Goal: Information Seeking & Learning: Learn about a topic

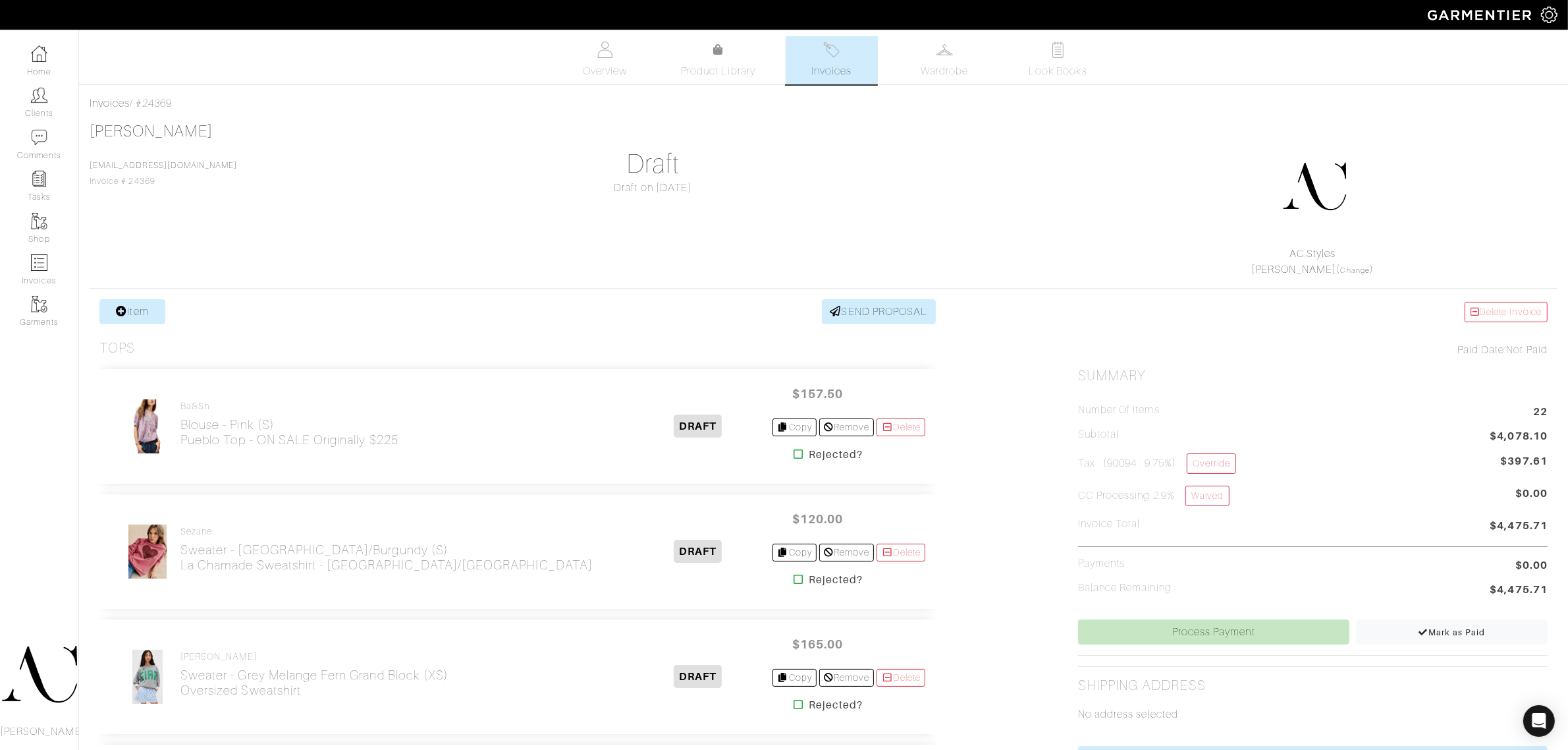
drag, startPoint x: 133, startPoint y: 434, endPoint x: 406, endPoint y: 298, distance: 305.0
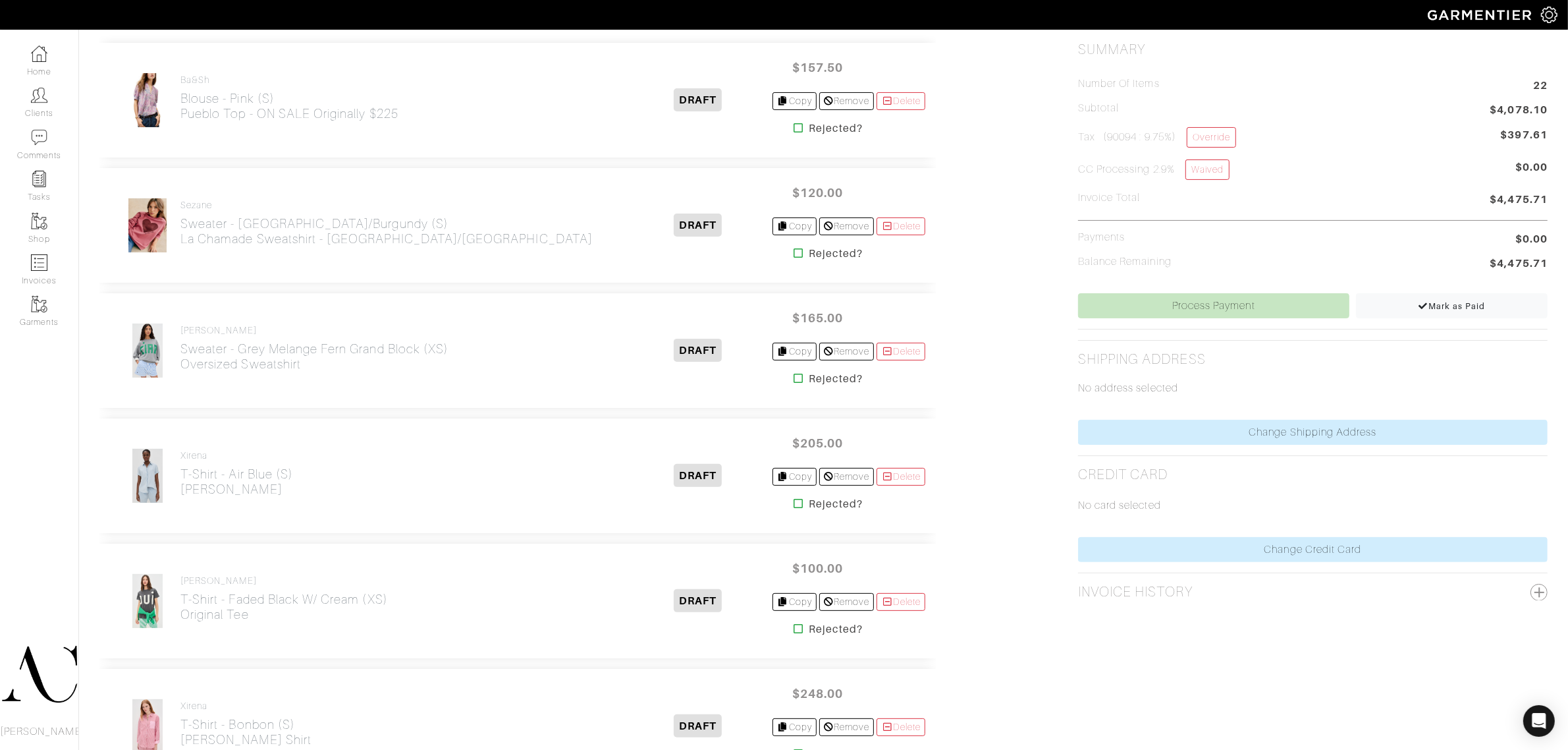
scroll to position [330, 0]
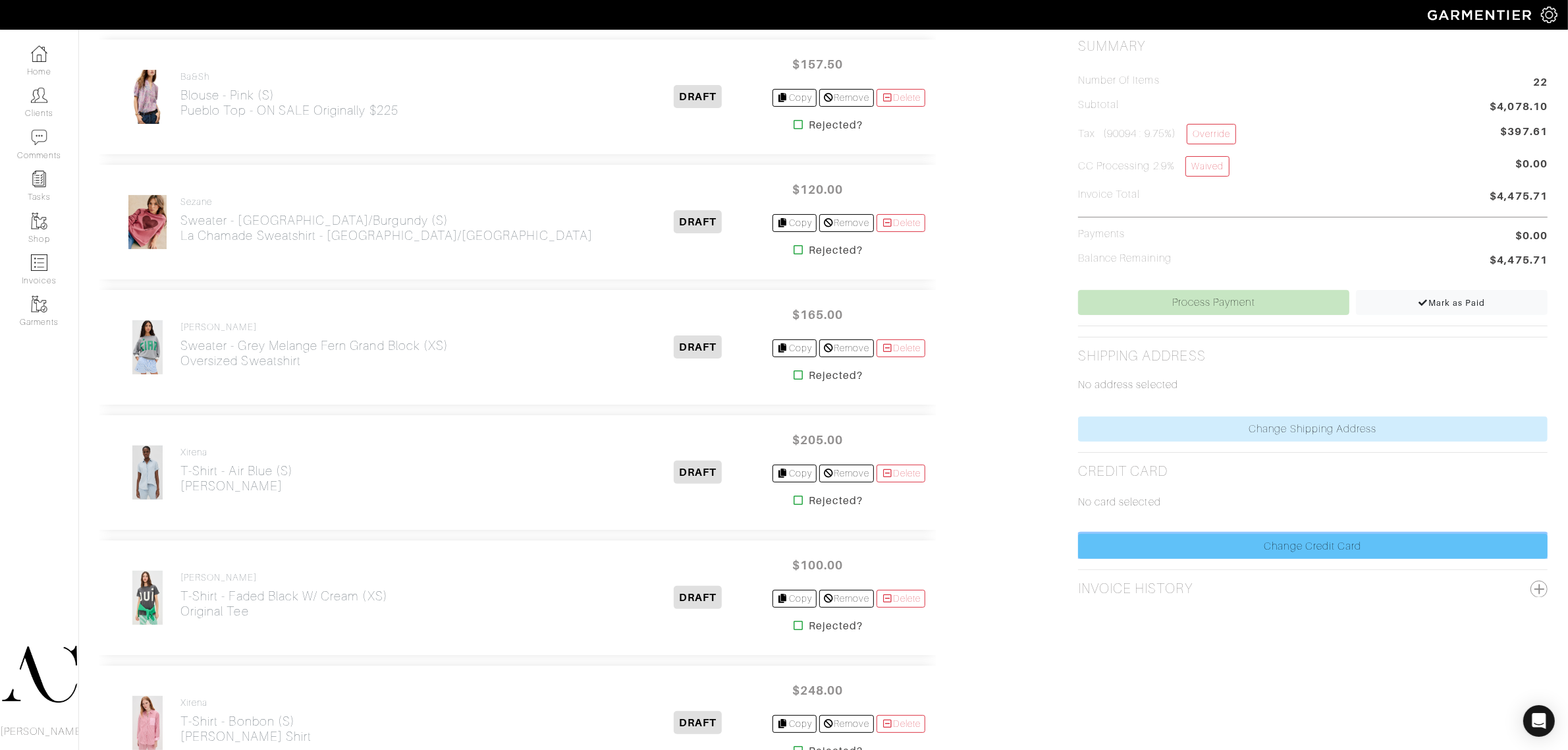
click at [792, 553] on link "Change Credit Card" at bounding box center [1313, 546] width 470 height 25
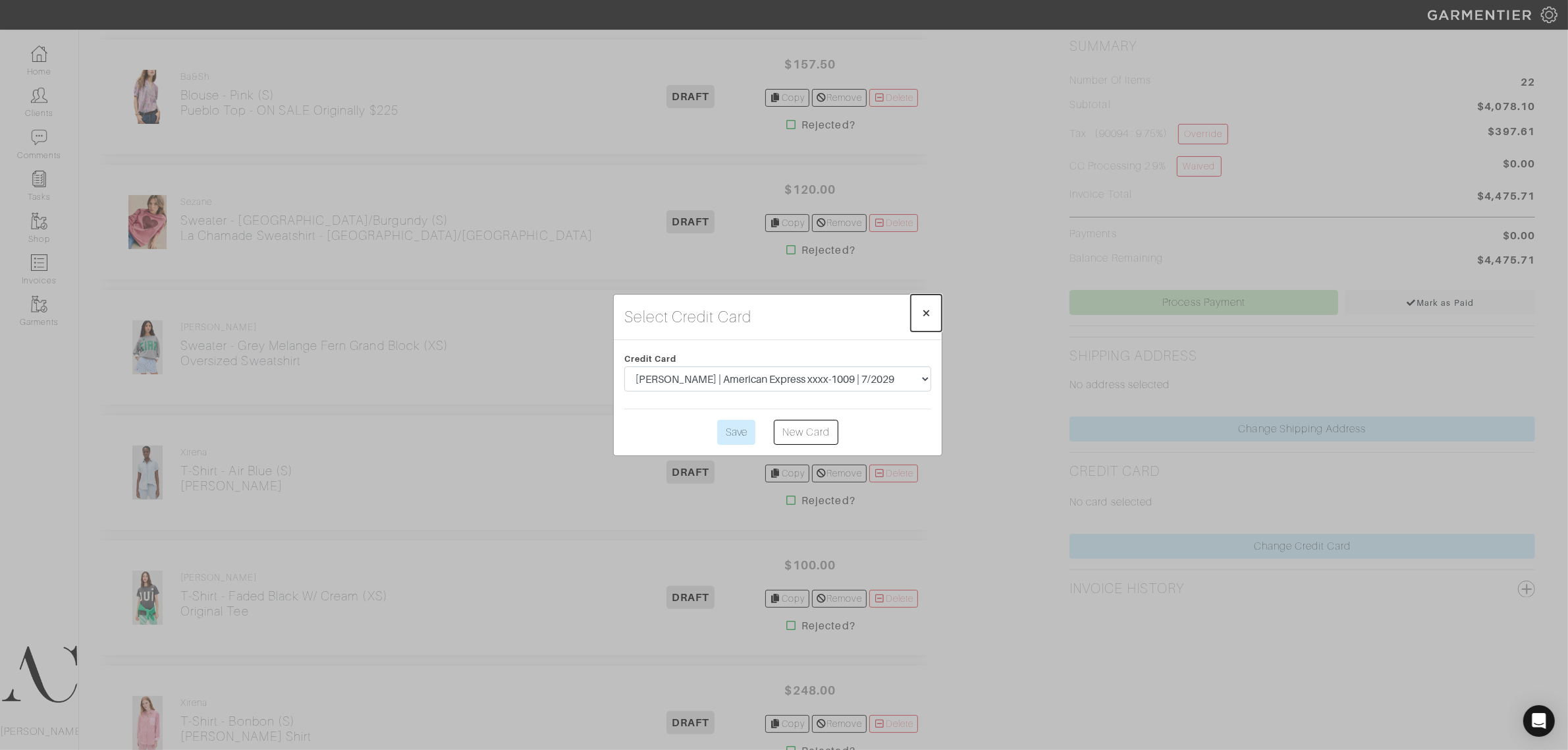
click at [792, 311] on span "×" at bounding box center [926, 313] width 10 height 18
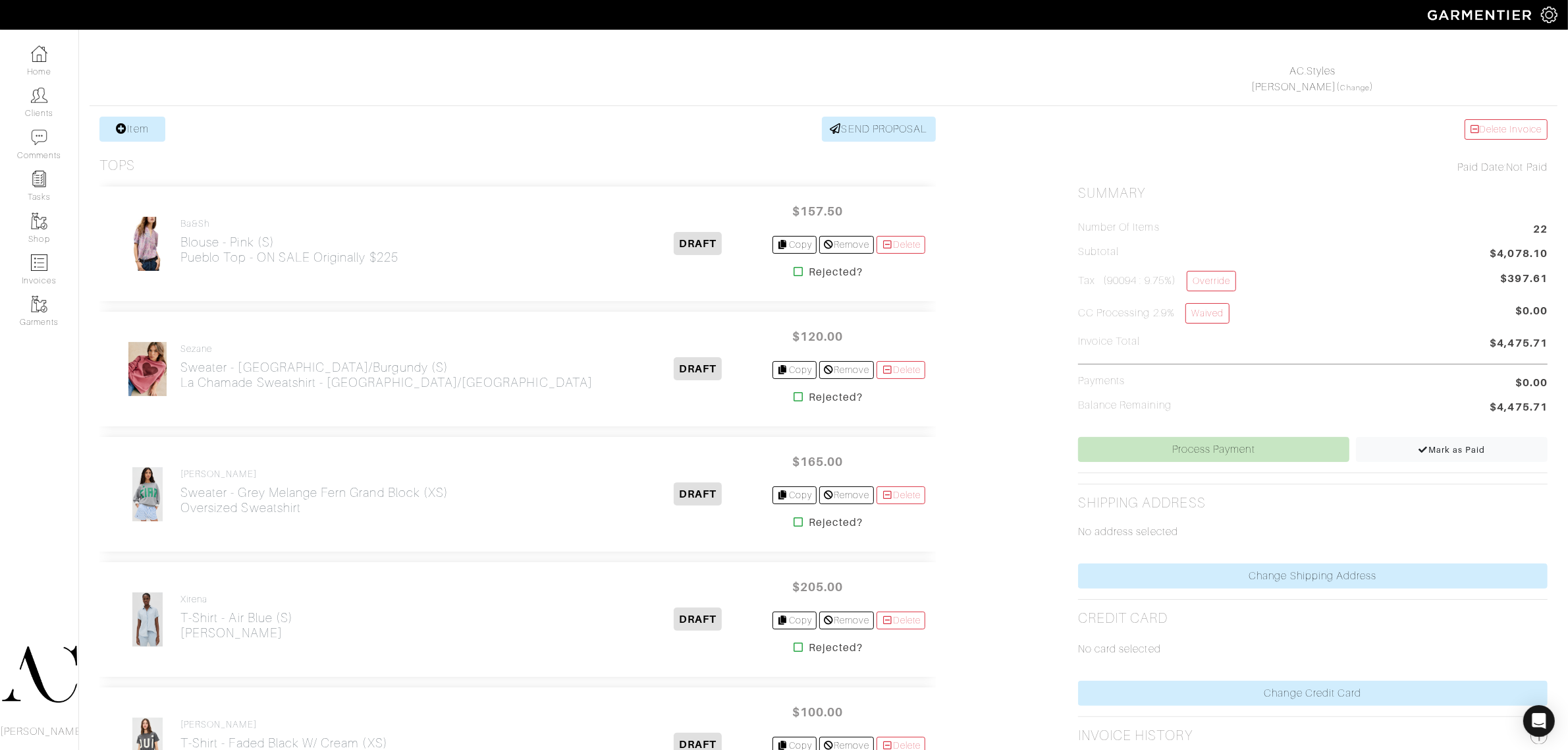
scroll to position [164, 0]
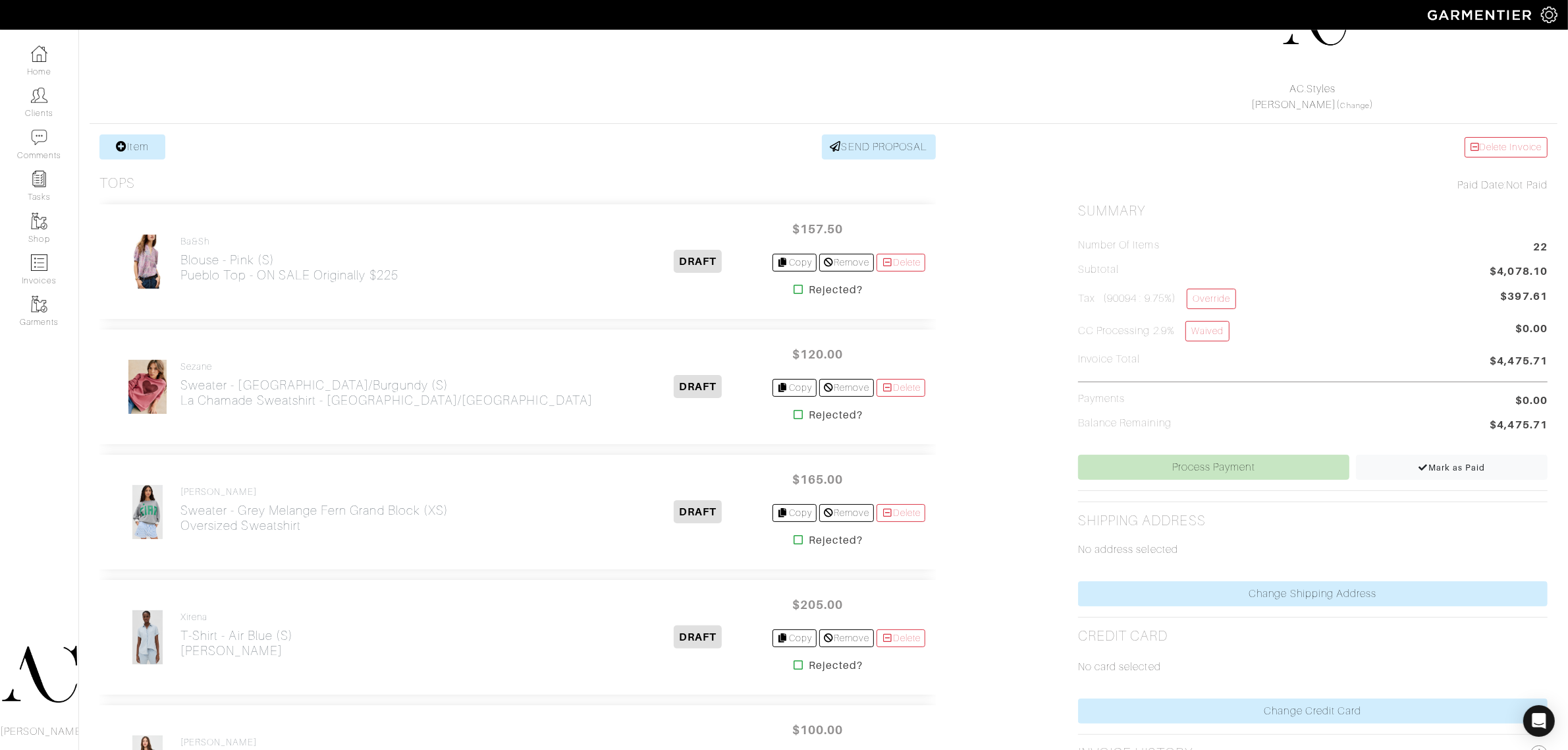
drag, startPoint x: 152, startPoint y: 259, endPoint x: 392, endPoint y: 165, distance: 257.8
drag, startPoint x: 409, startPoint y: 287, endPoint x: 181, endPoint y: 275, distance: 228.3
click at [181, 275] on div "ba&sh Blouse - Pink (S) Pueblo Top - ON SALE Originally $225" at bounding box center [371, 262] width 523 height 55
copy h2 "Pueblo Top - ON SALE Originally $225"
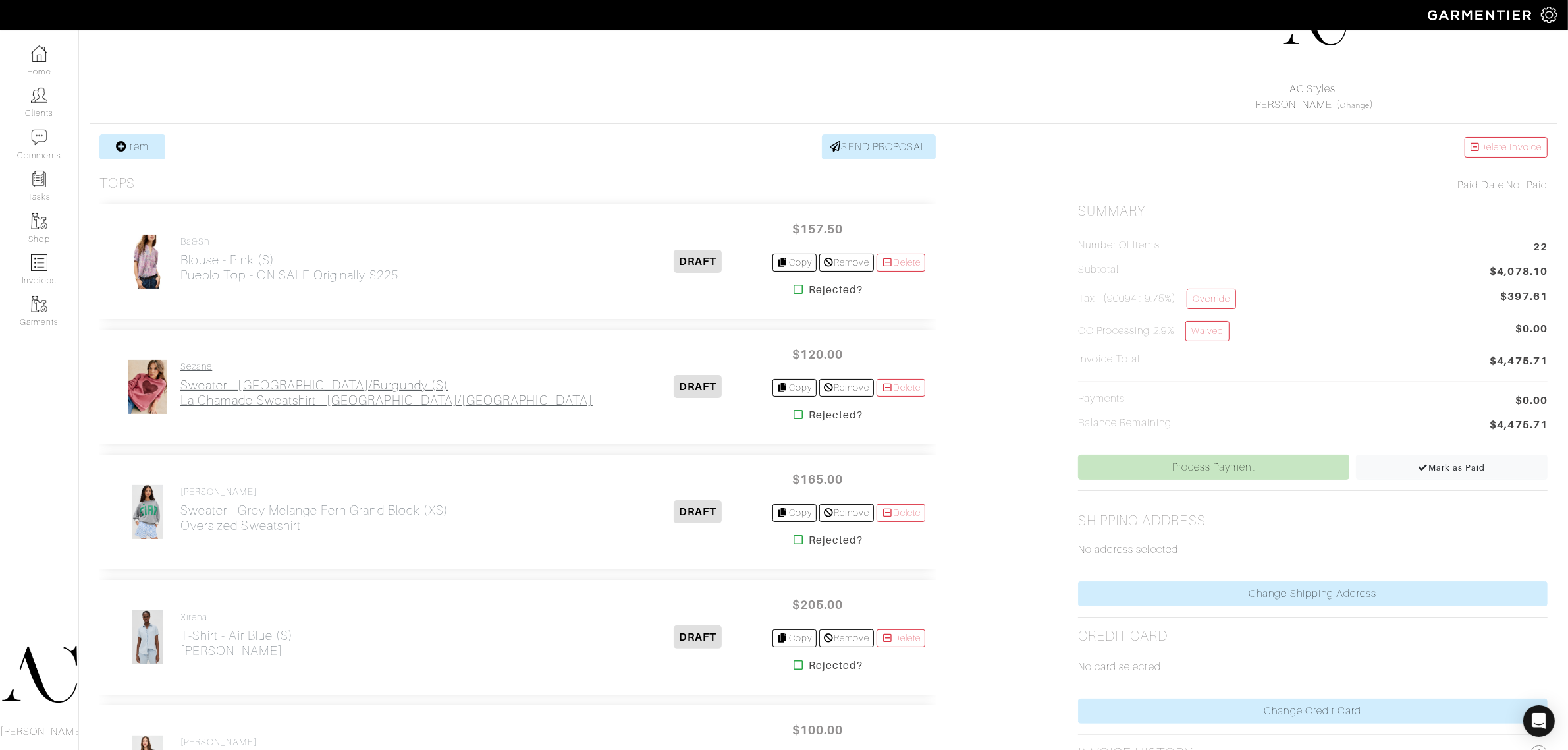
drag, startPoint x: 481, startPoint y: 424, endPoint x: 181, endPoint y: 400, distance: 301.0
click at [181, 400] on div "Sezane Sweater - Rosewood/Burgundy (S) La Chamade Sweatshirt - Rosewood/Burgund…" at bounding box center [517, 387] width 836 height 114
copy h2 "La Chamade Sweatshirt - Rosewood/Burgundy"
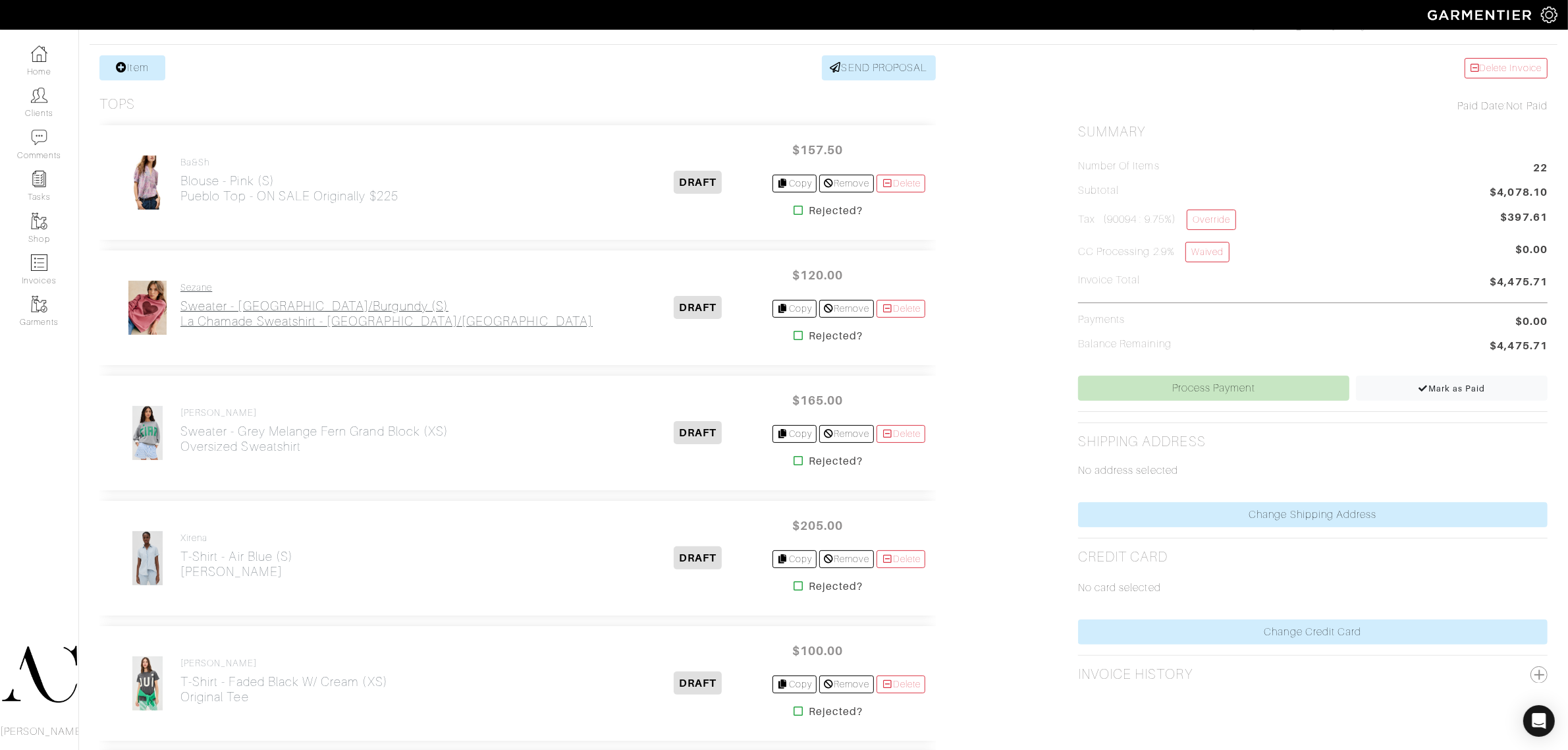
scroll to position [247, 0]
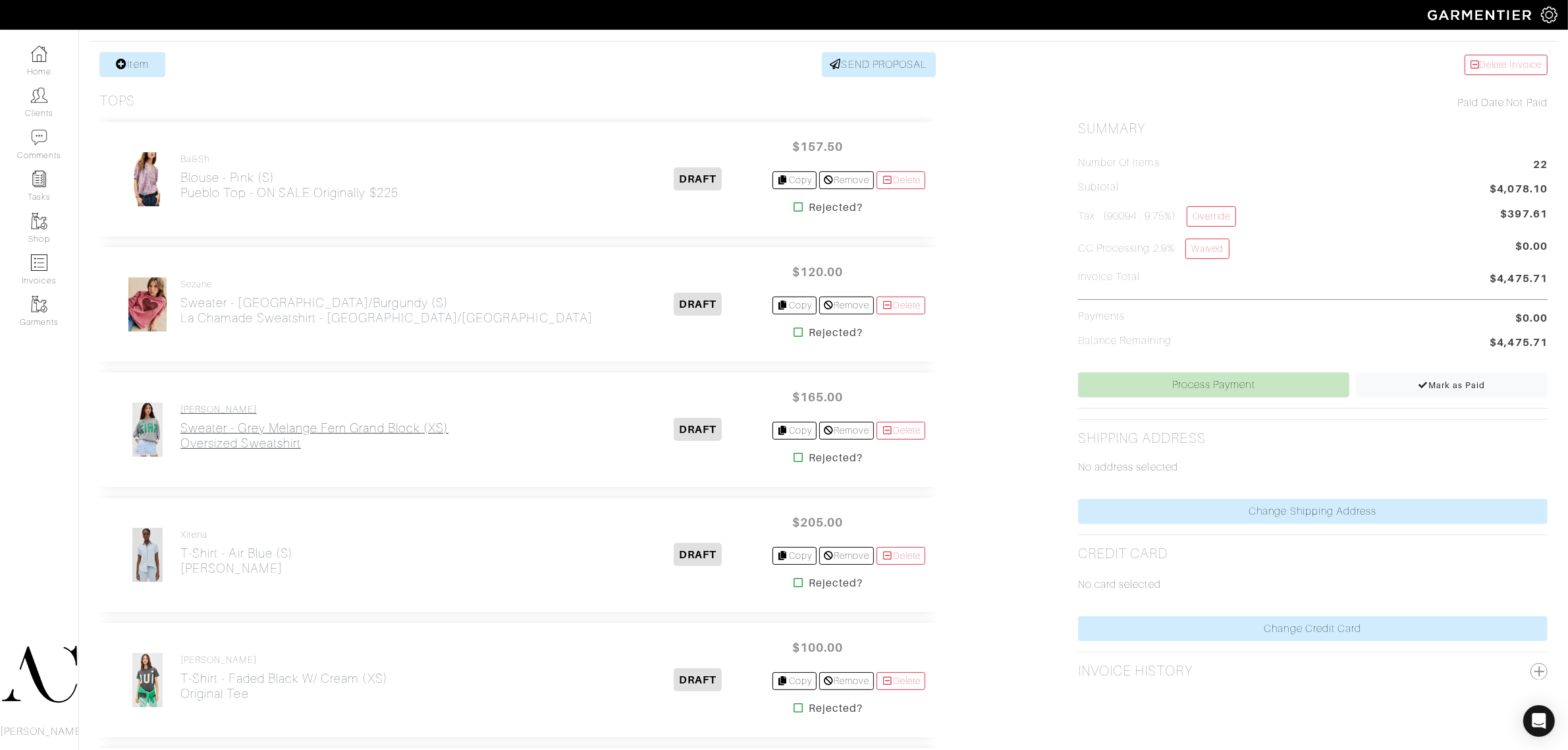
drag, startPoint x: 322, startPoint y: 463, endPoint x: 183, endPoint y: 450, distance: 139.6
click at [183, 450] on div "Clare V. Sweater - Grey Melange Fern Grand Block (XS) Oversized Sweatshirt DRAF…" at bounding box center [517, 429] width 836 height 114
copy h2 "Oversized Sweatshirt"
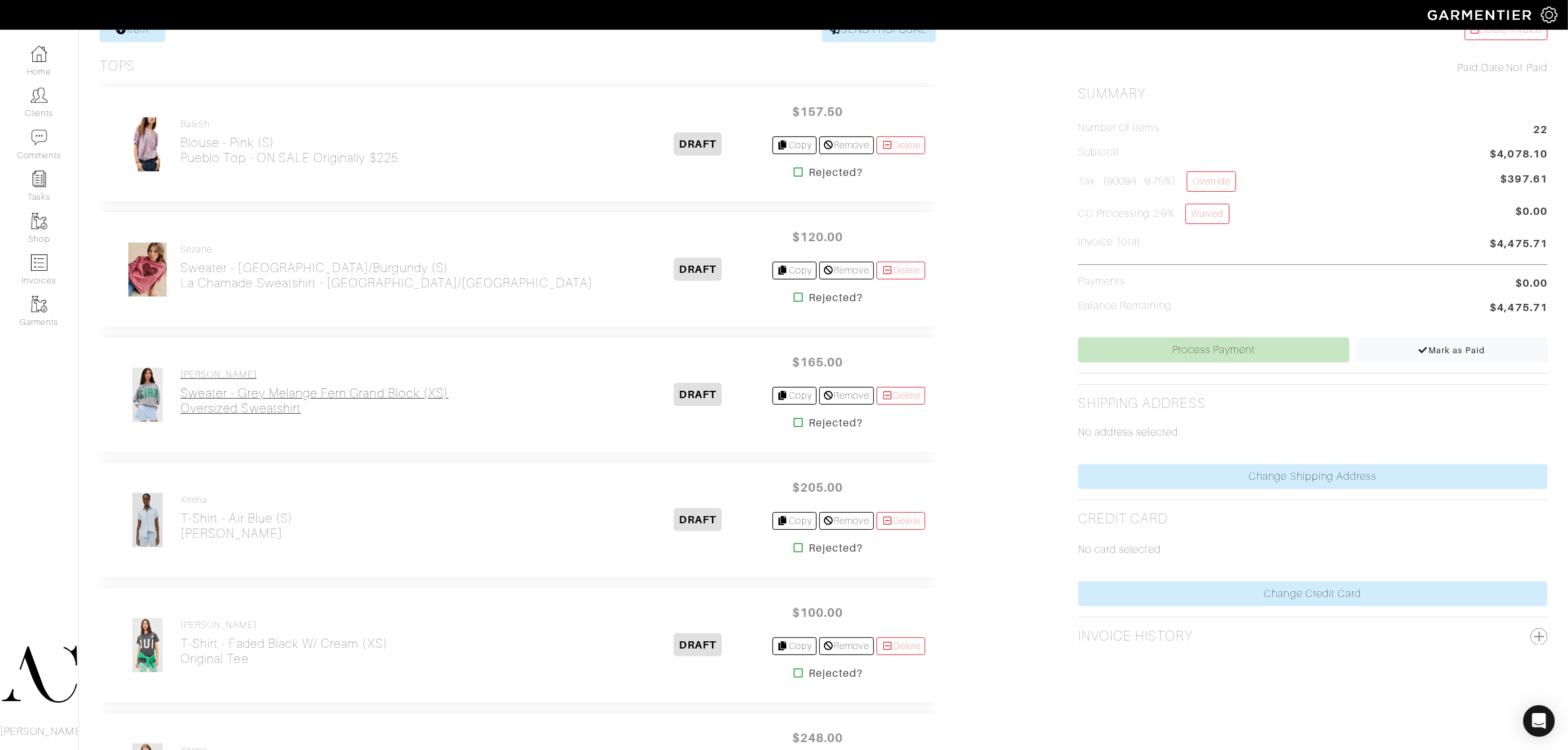
scroll to position [330, 0]
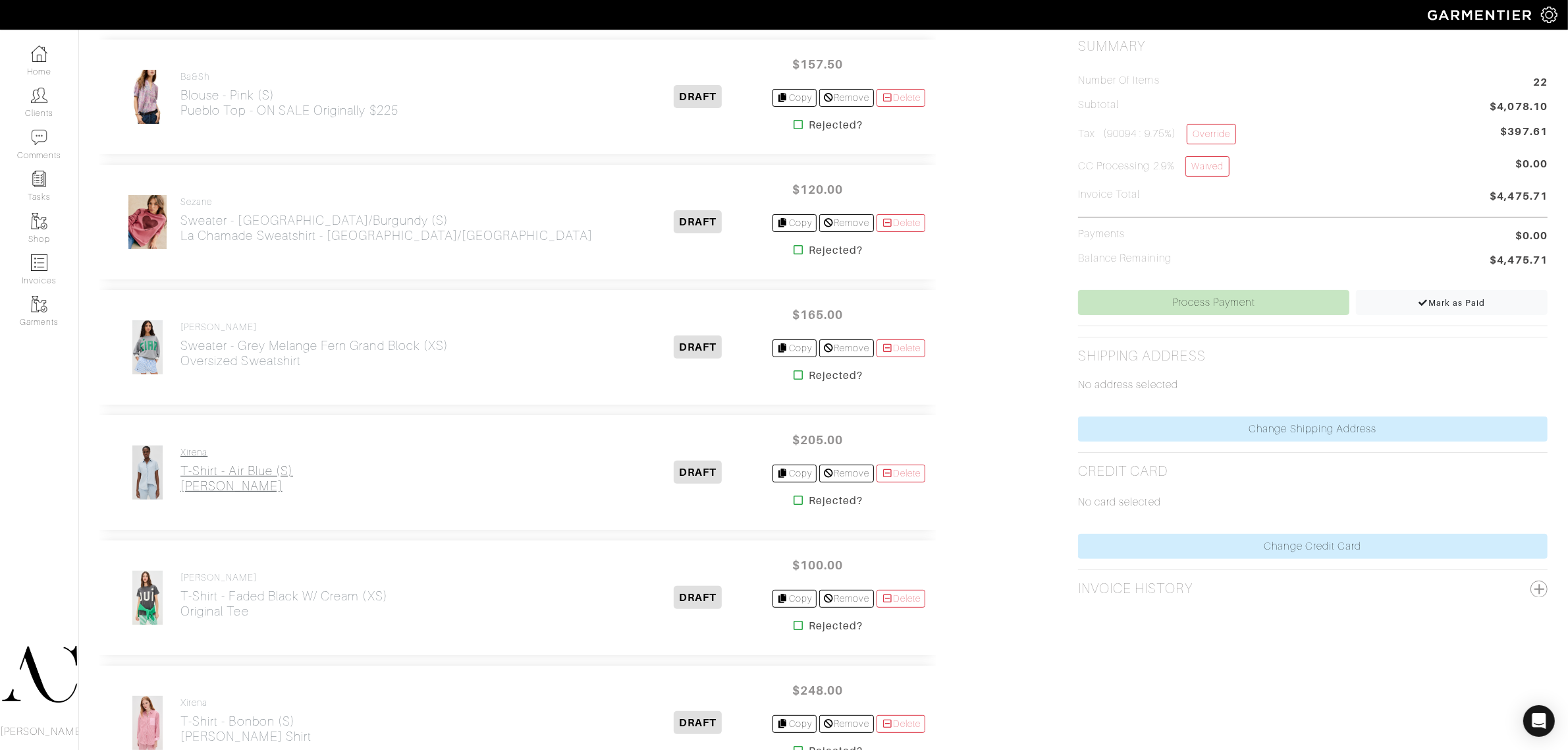
drag, startPoint x: 281, startPoint y: 500, endPoint x: 180, endPoint y: 487, distance: 101.8
click at [180, 487] on div "Xirena T-Shirt - Air Blue (S) Channing Shirt" at bounding box center [237, 473] width 113 height 52
copy h2 "Channing Shirt"
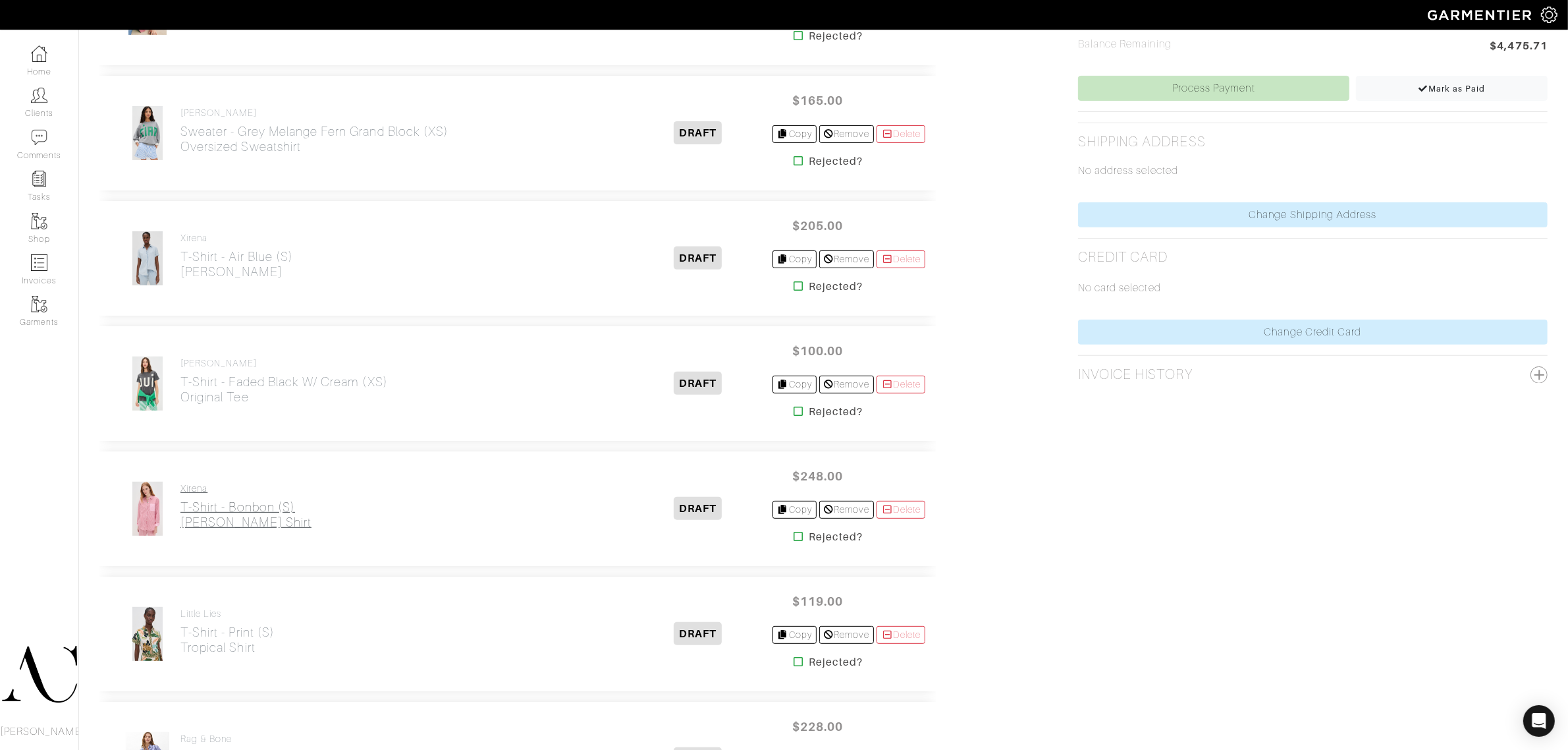
scroll to position [577, 0]
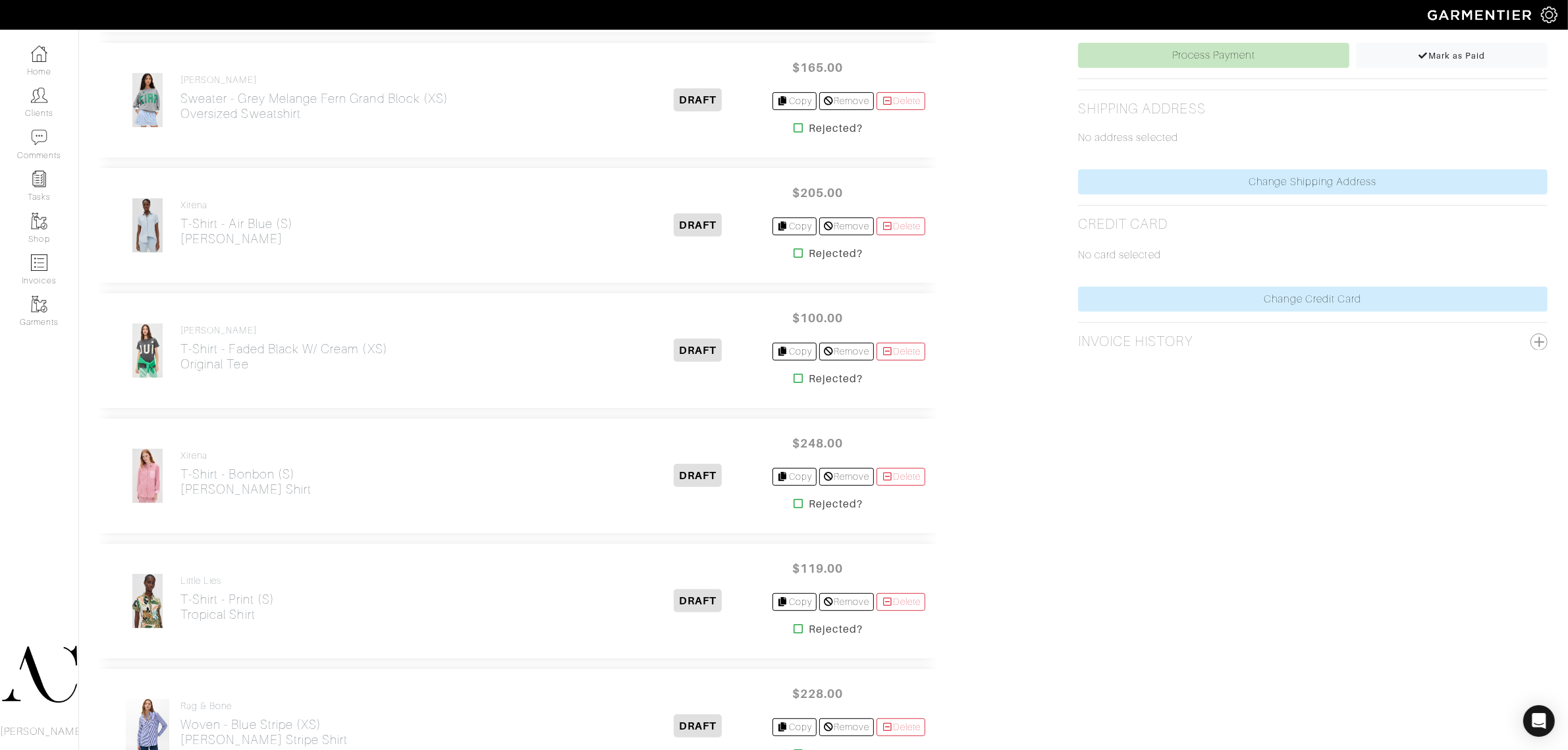
drag, startPoint x: 270, startPoint y: 390, endPoint x: 183, endPoint y: 374, distance: 88.5
click at [183, 374] on div "Clare V. T-Shirt - Faded Black w/ Cream (XS) Original Tee DRAFT $100.00 Copy Re…" at bounding box center [517, 350] width 836 height 114
copy h2 "Original Tee"
drag, startPoint x: 274, startPoint y: 515, endPoint x: 179, endPoint y: 495, distance: 97.1
click at [179, 495] on div "Xirena T-Shirt - Bonbon (S) Violette Shirt DRAFT $248.00 Copy Remove Delete Rej…" at bounding box center [517, 476] width 836 height 114
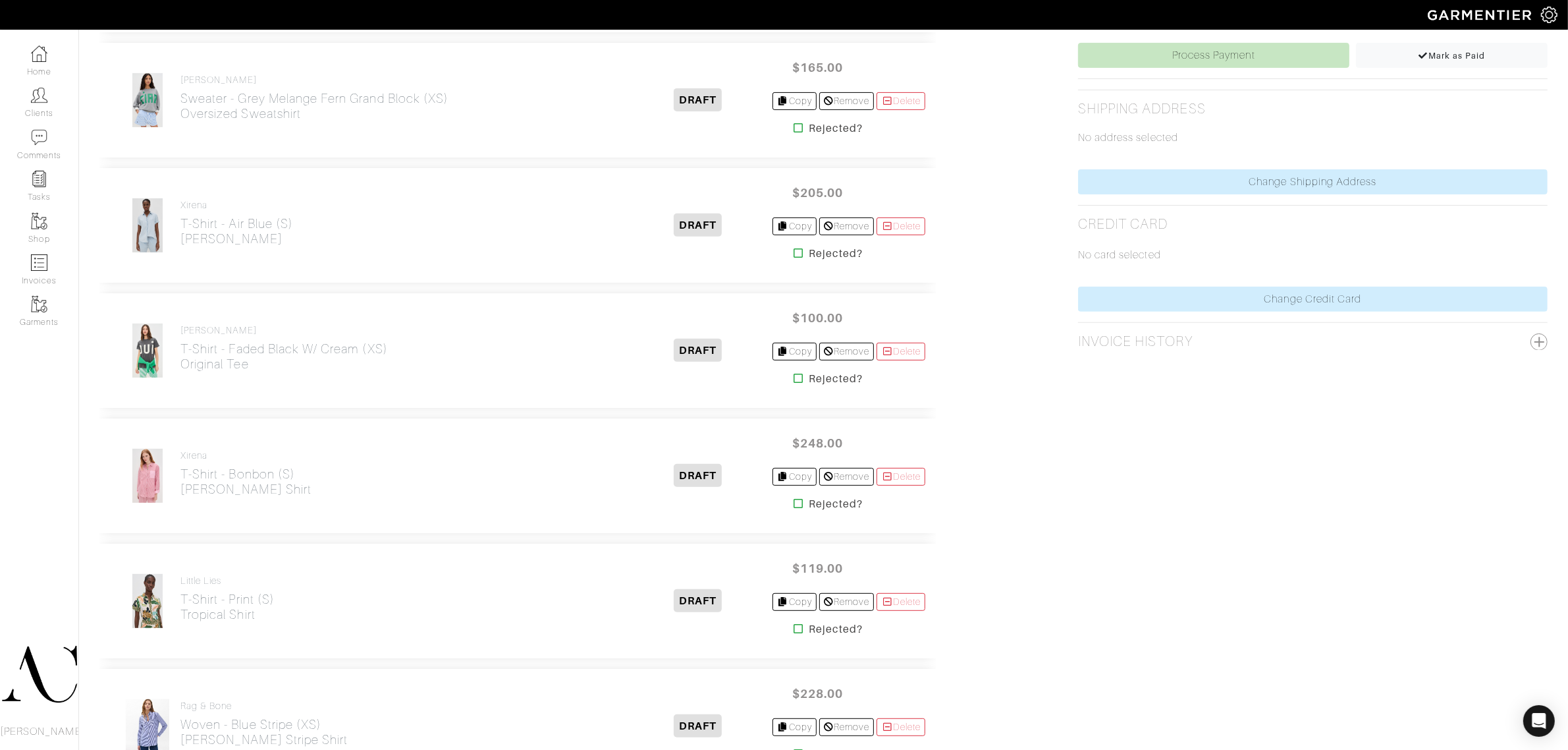
copy h2 "Violette Shirt"
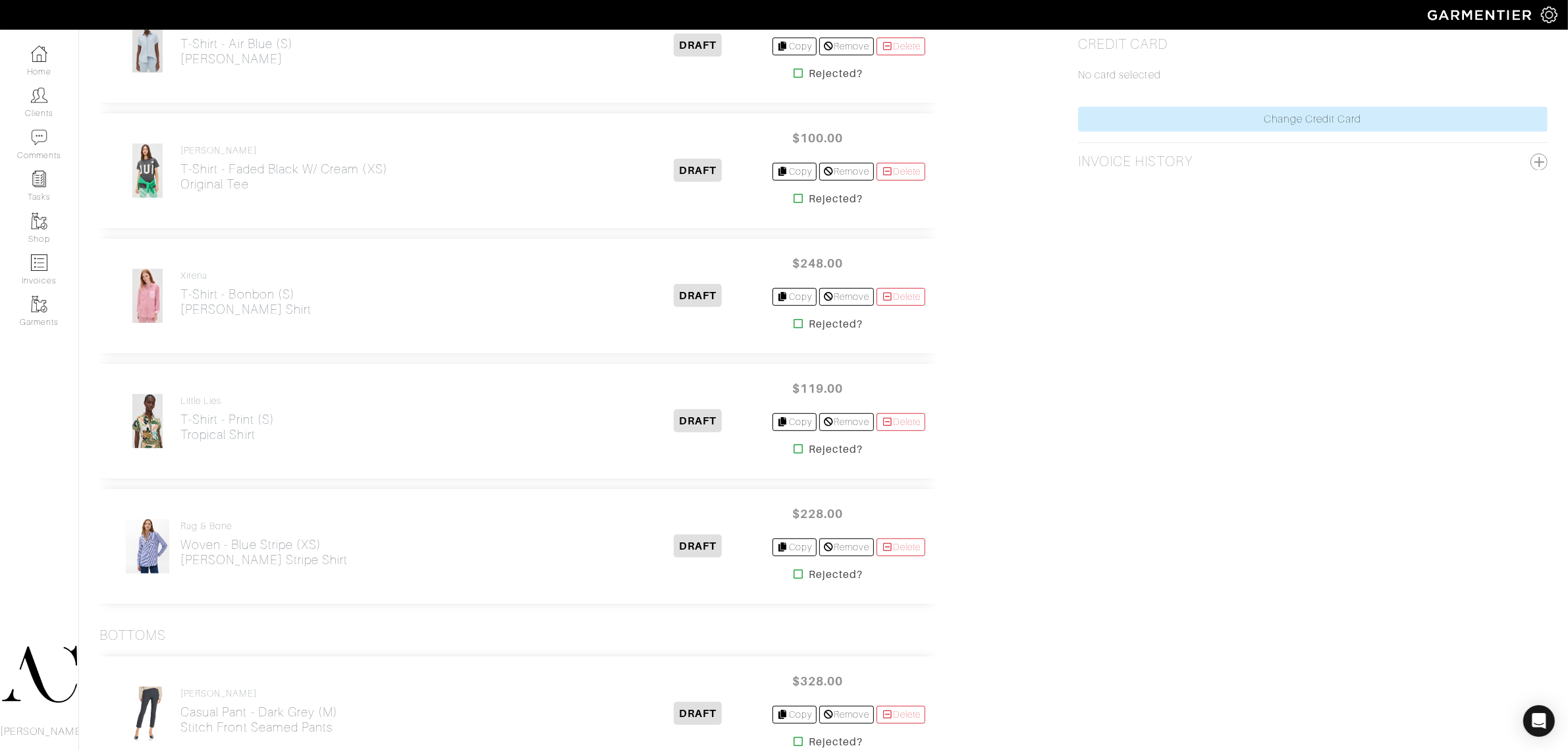
scroll to position [823, 0]
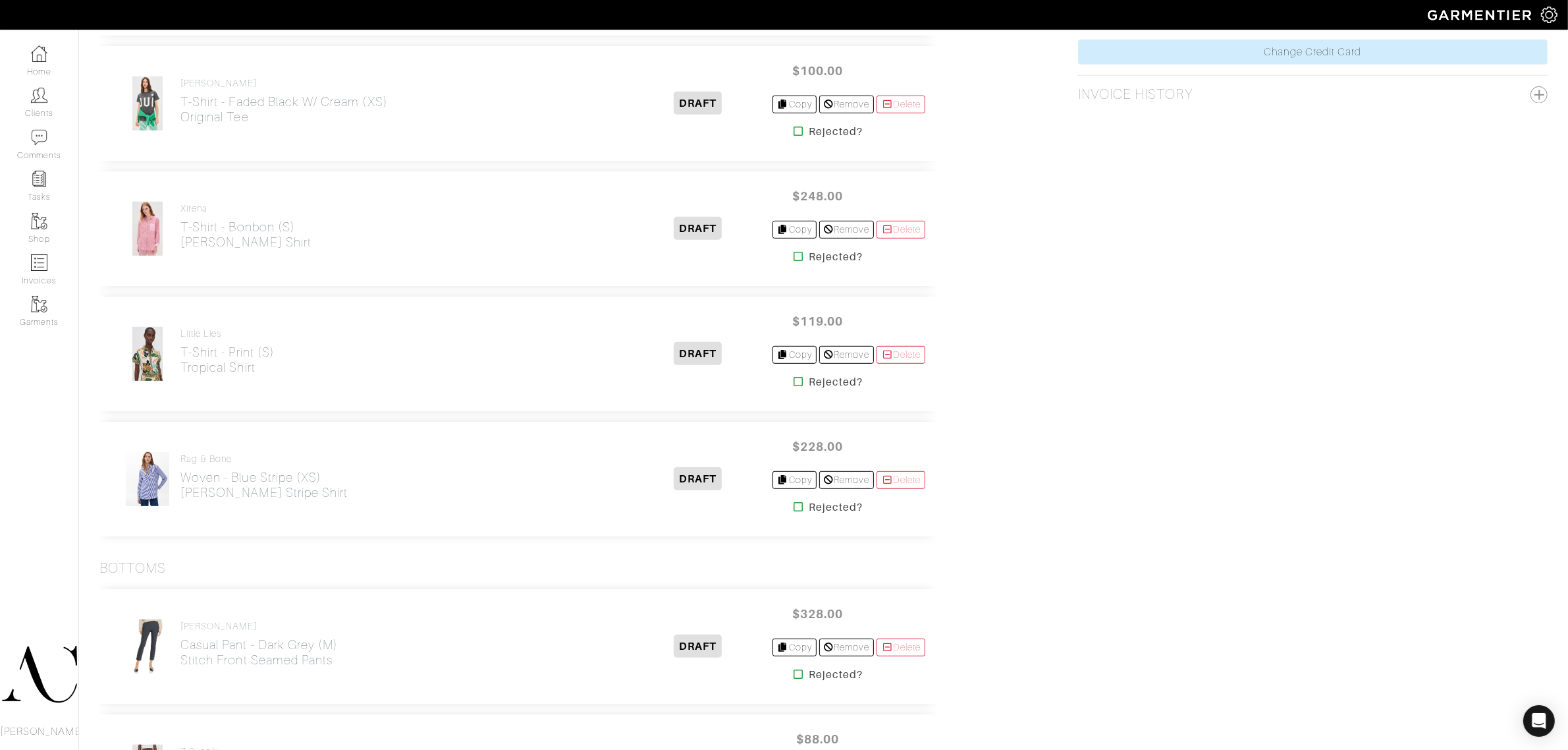
drag, startPoint x: 274, startPoint y: 391, endPoint x: 180, endPoint y: 380, distance: 94.6
click at [180, 380] on div "Little Lies T-Shirt - Print (S) Tropical Shirt DRAFT $119.00 Copy Remove Delete…" at bounding box center [517, 354] width 836 height 114
copy h2 "Tropical Shirt"
drag, startPoint x: 355, startPoint y: 502, endPoint x: 180, endPoint y: 498, distance: 175.0
click at [182, 498] on div "Rag & Bone Woven - Blue Stripe (XS) Maxine Poplin Stripe Shirt" at bounding box center [371, 479] width 523 height 55
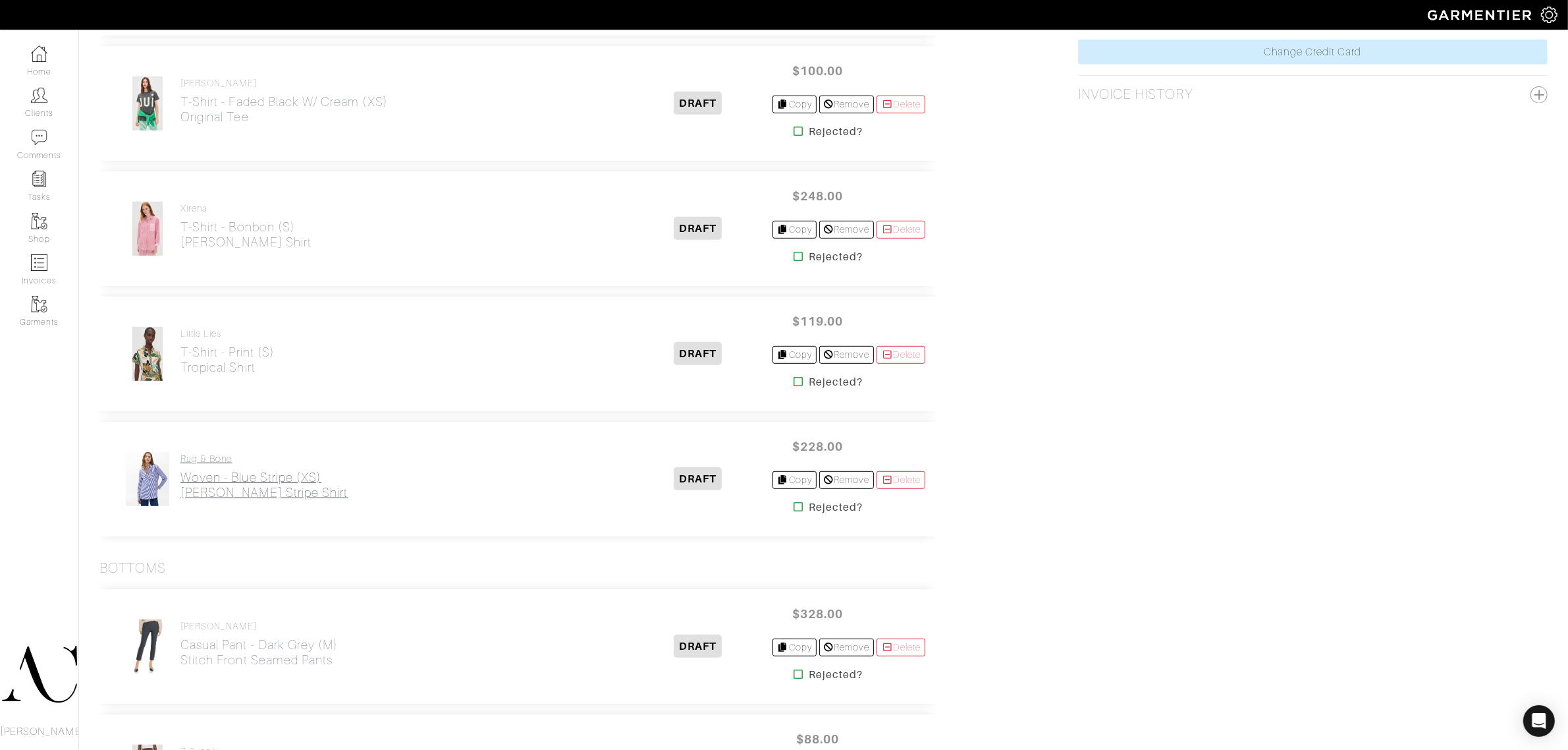
copy h2 "[PERSON_NAME] Stripe Shirt"
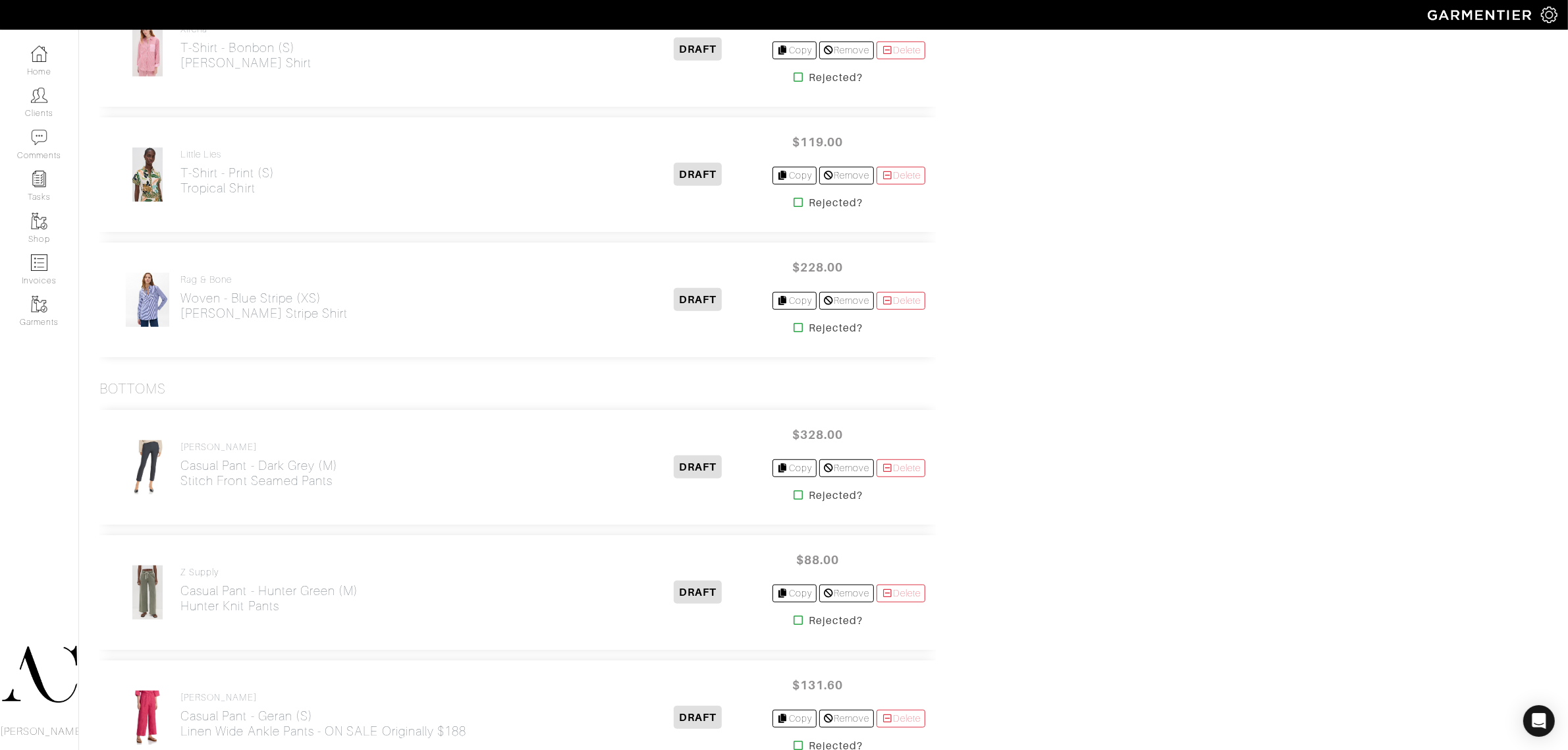
scroll to position [1071, 0]
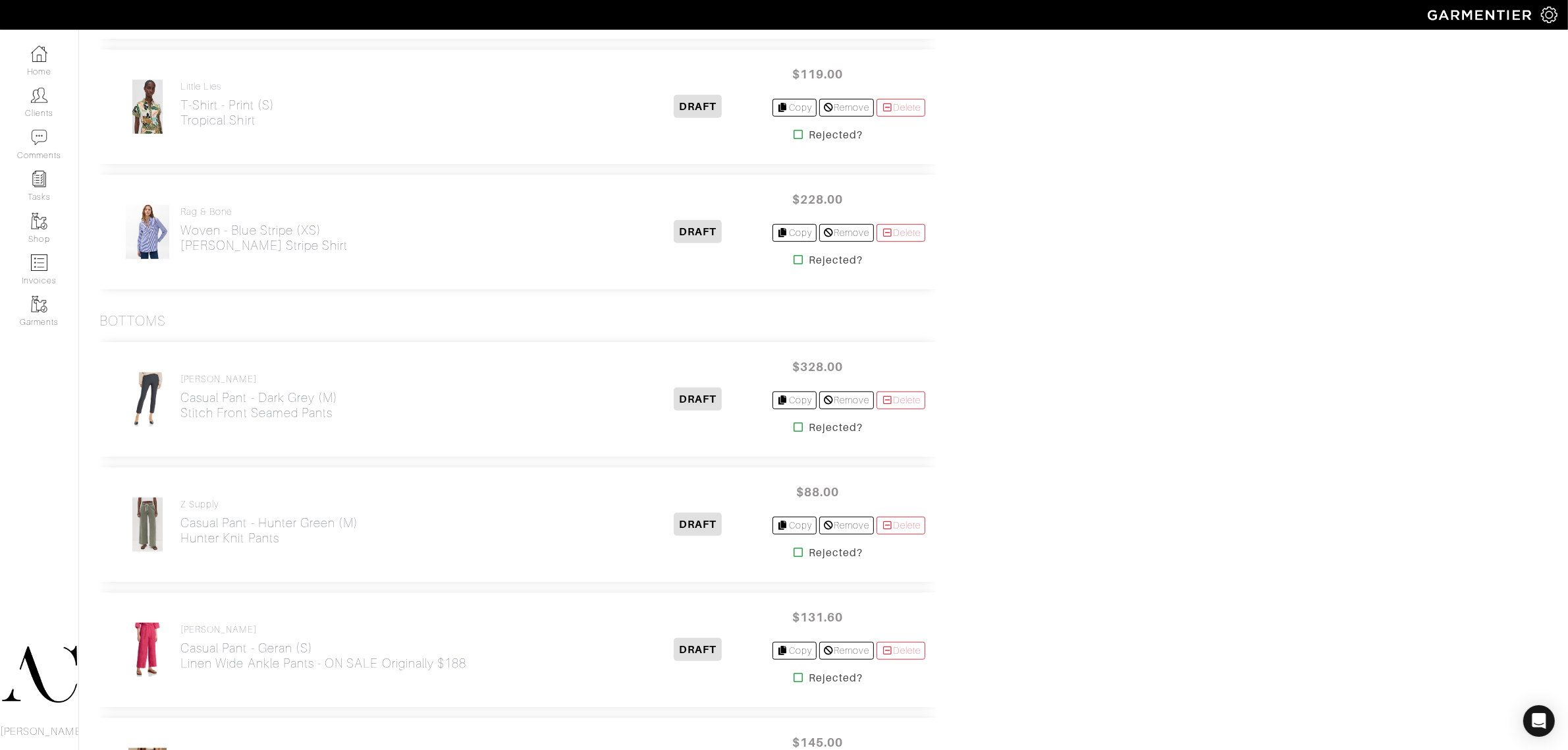
drag, startPoint x: 354, startPoint y: 439, endPoint x: 181, endPoint y: 426, distance: 173.5
click at [181, 426] on div "Vince Casual Pant - Dark Grey (M) Stitch Front Seamed Pants DRAFT $328.00 Copy …" at bounding box center [517, 400] width 836 height 114
copy h2 "Stitch Front Seamed Pants"
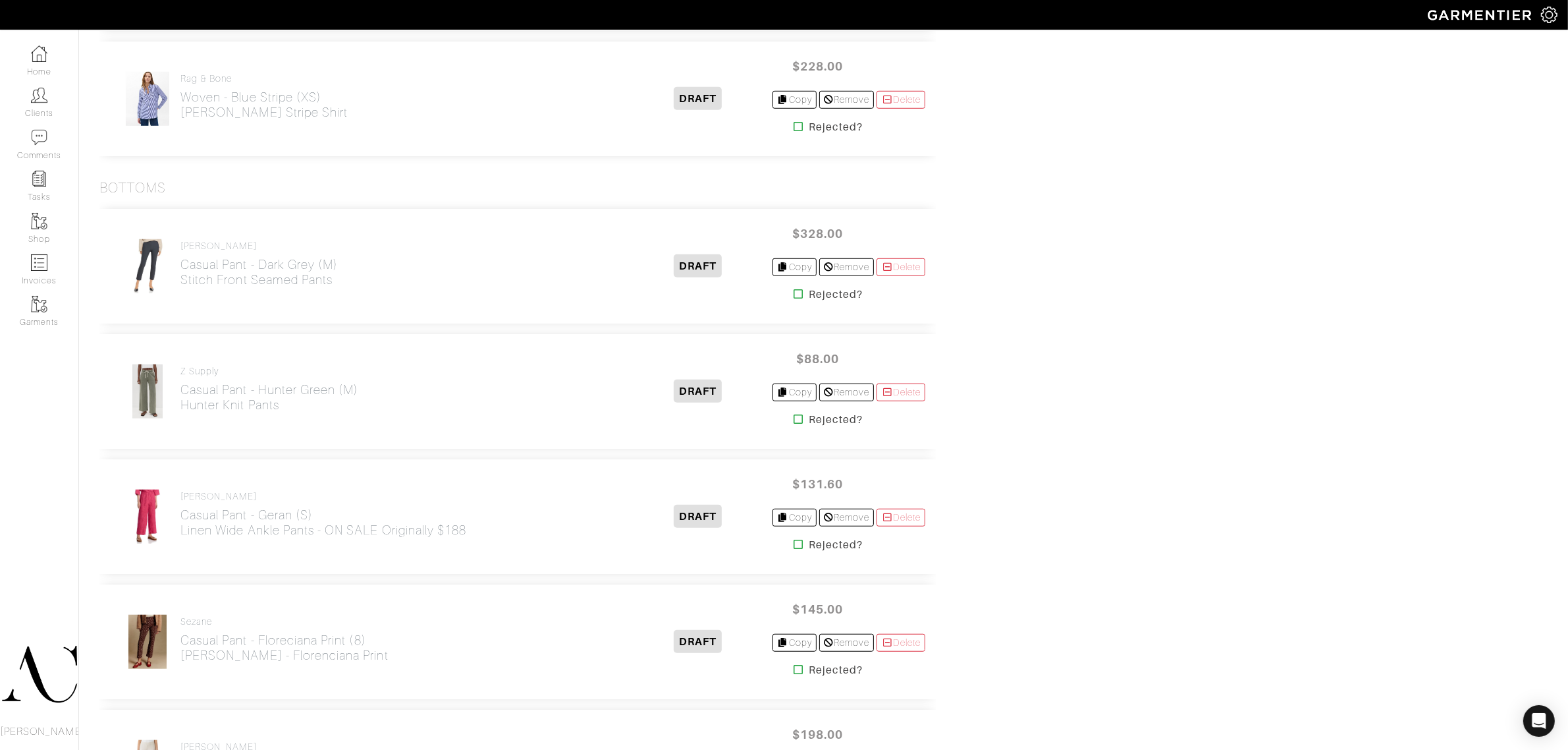
scroll to position [1235, 0]
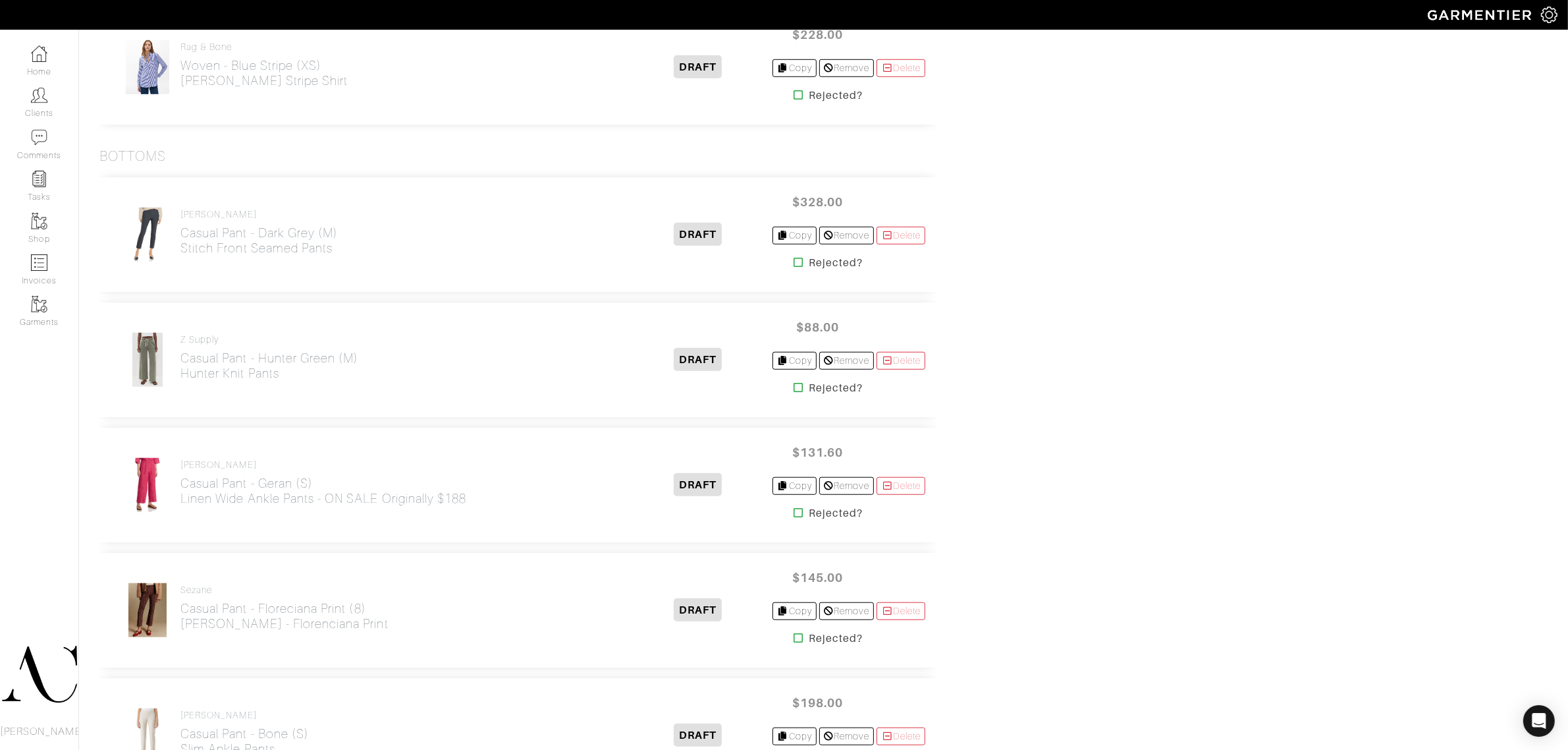
drag, startPoint x: 306, startPoint y: 386, endPoint x: 183, endPoint y: 385, distance: 123.0
click at [183, 385] on div "Z Supply Casual Pant - Hunter Green (M) Hunter Knit Pants" at bounding box center [270, 360] width 179 height 52
copy h2 "Hunter Knit Pants"
drag, startPoint x: 491, startPoint y: 528, endPoint x: 183, endPoint y: 506, distance: 308.8
click at [183, 506] on div "Eileen Fisher Casual Pant - Geran (S) Linen Wide Ankle Pants - ON SALE original…" at bounding box center [517, 485] width 836 height 114
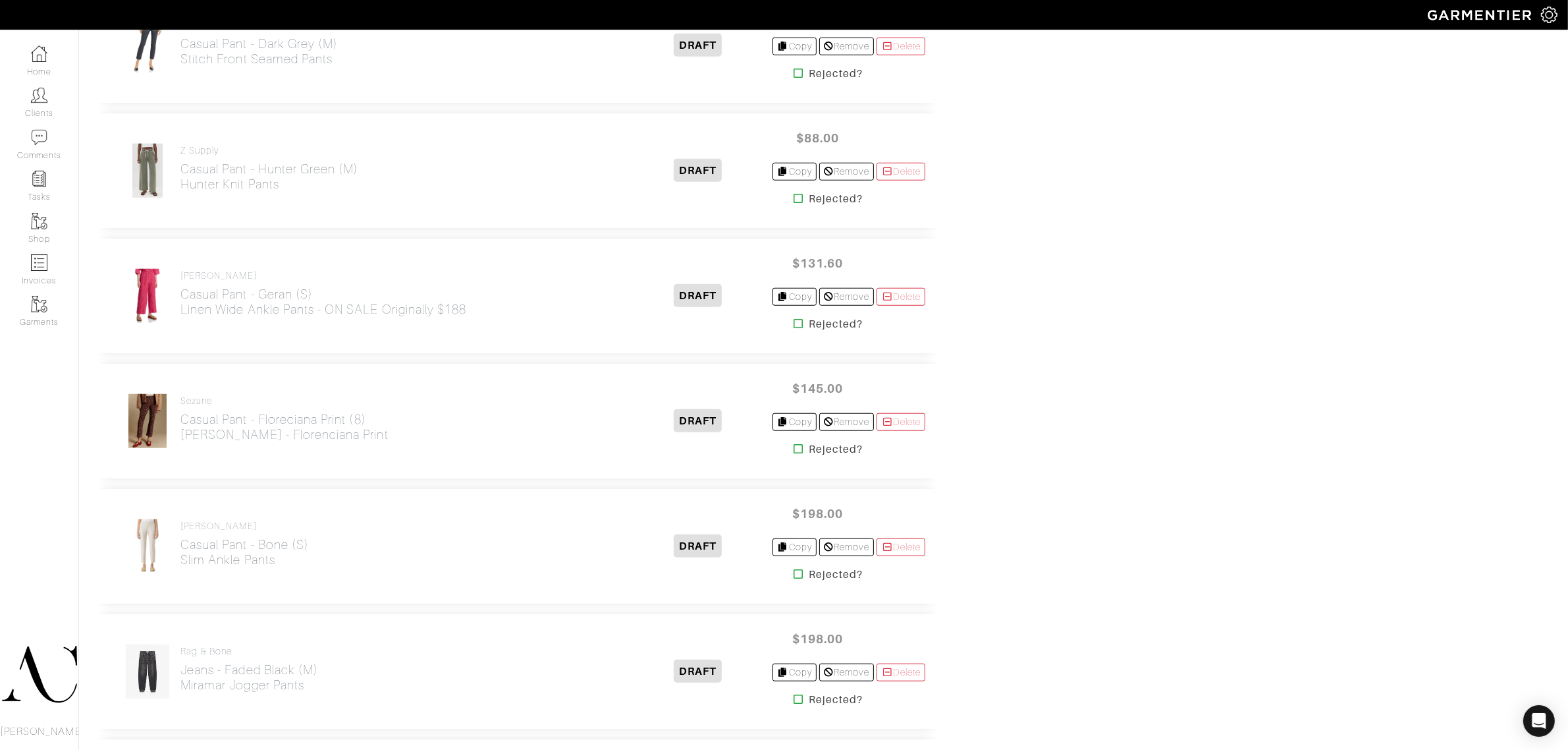
scroll to position [1565, 0]
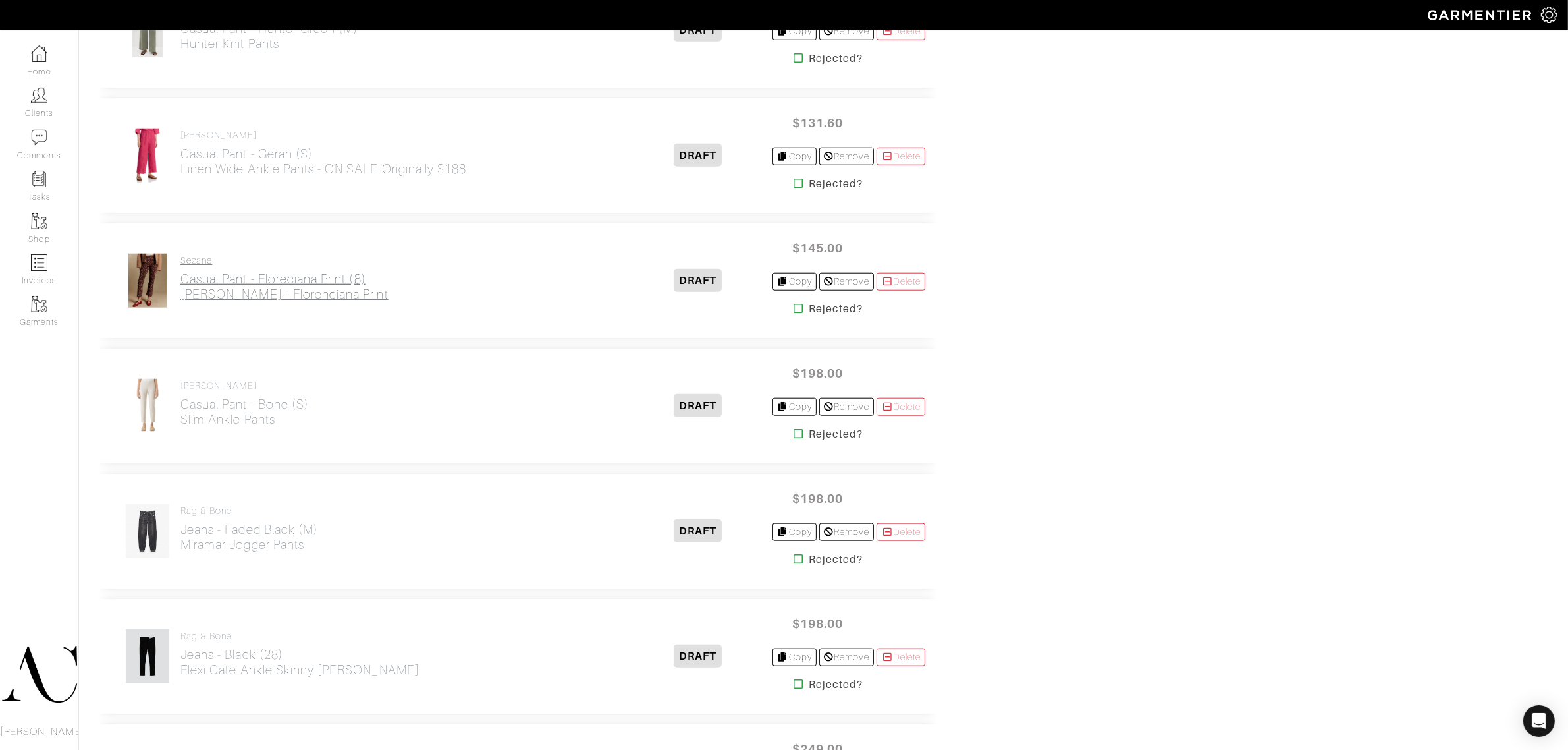
drag, startPoint x: 389, startPoint y: 310, endPoint x: 181, endPoint y: 301, distance: 208.2
click at [181, 301] on div "Sezane Casual Pant - Floreciana Print (8) Ciara Trousers - Florenciana print" at bounding box center [371, 281] width 523 height 55
drag, startPoint x: 310, startPoint y: 434, endPoint x: 181, endPoint y: 424, distance: 129.4
click at [181, 424] on div "Eileen Fisher Casual Pant - Bone (S) Slim Ankle Pants" at bounding box center [371, 406] width 523 height 55
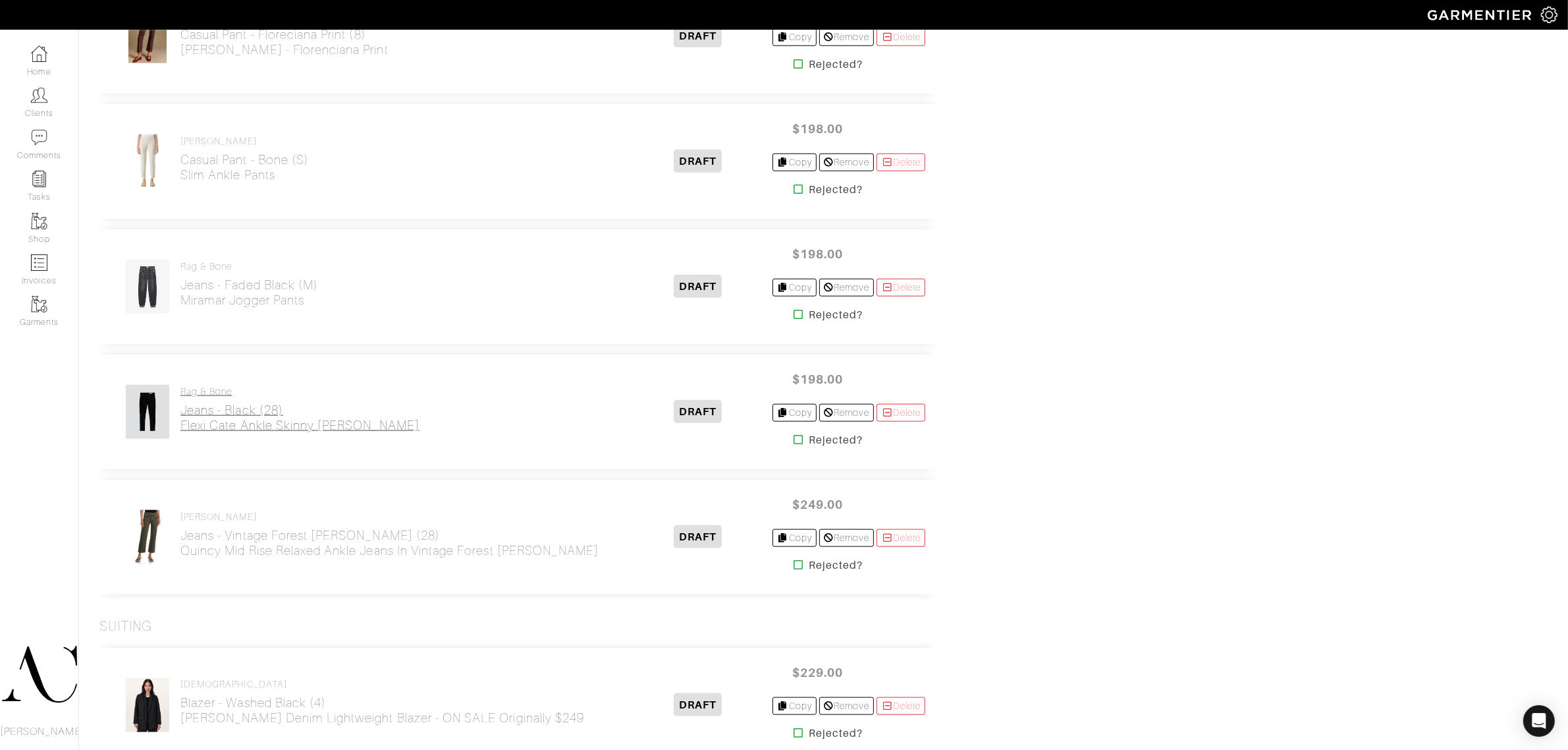
scroll to position [1812, 0]
drag, startPoint x: 324, startPoint y: 317, endPoint x: 182, endPoint y: 305, distance: 142.5
click at [182, 305] on div "rag & bone Jeans - Faded Black (M) Miramar Jogger Pants DRAFT $198.00 Copy Remo…" at bounding box center [517, 284] width 836 height 114
drag, startPoint x: 367, startPoint y: 440, endPoint x: 182, endPoint y: 433, distance: 185.1
click at [182, 433] on div "rag & bone Jeans - Black (28) Flexi Cate Ankle Skinny Jean" at bounding box center [371, 409] width 523 height 55
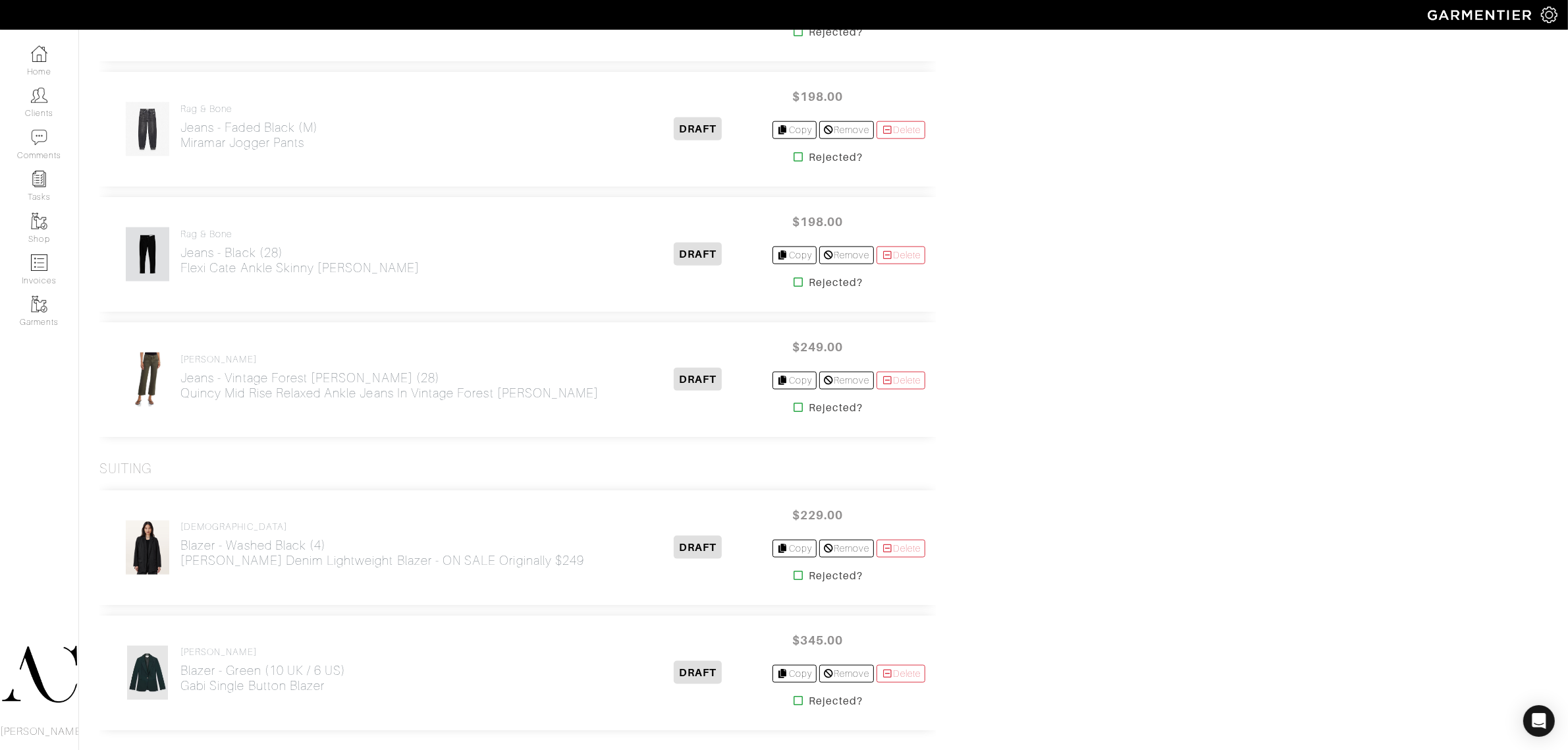
scroll to position [1976, 0]
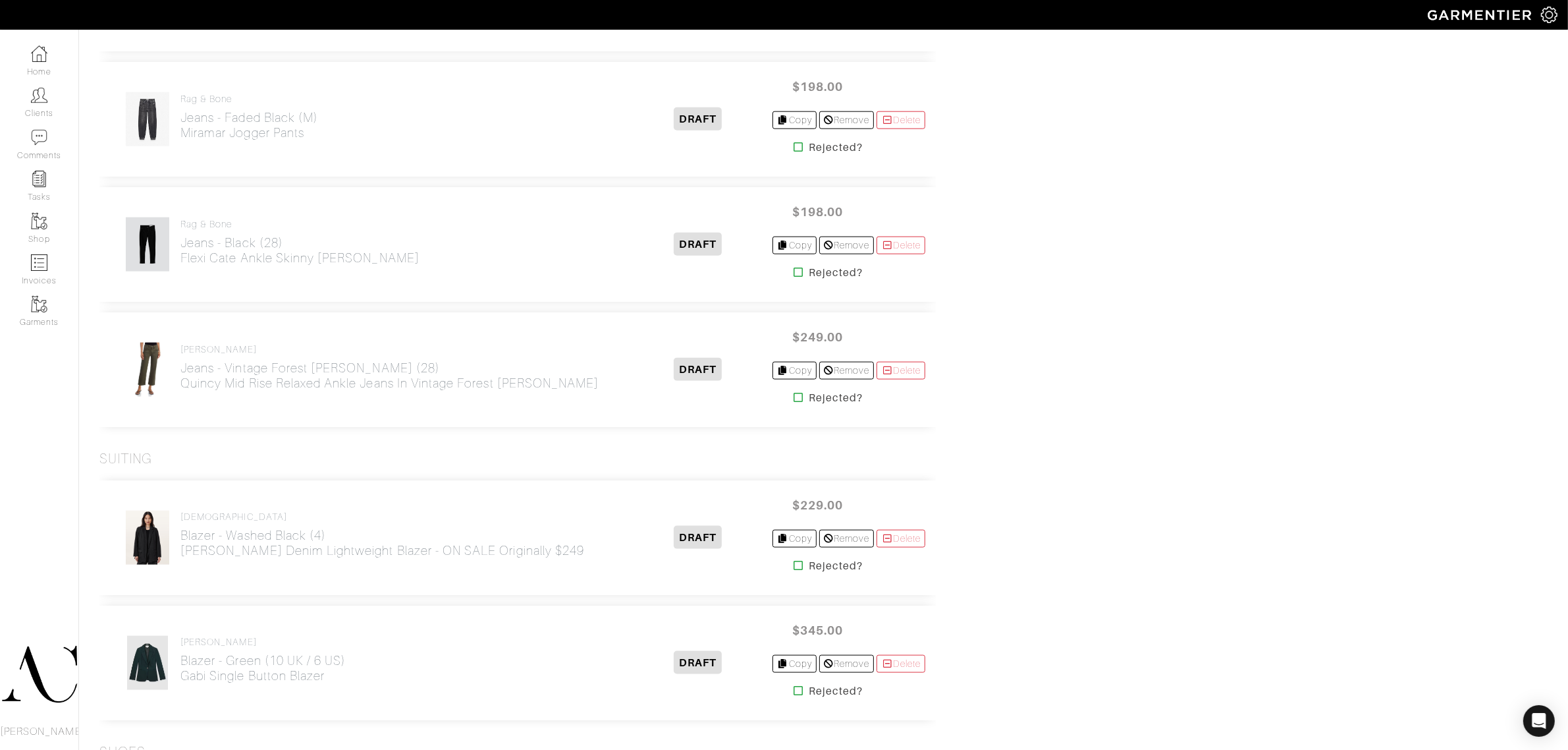
drag, startPoint x: 544, startPoint y: 409, endPoint x: 184, endPoint y: 402, distance: 360.1
click at [184, 402] on div "PAIGE Jeans - Vintage Forest Moss (28) Quincy Mid Rise Relaxed Ankle Jeans in V…" at bounding box center [517, 369] width 836 height 114
drag, startPoint x: 529, startPoint y: 572, endPoint x: 179, endPoint y: 558, distance: 350.3
click at [179, 558] on div "ALLSAINTS Blazer - Washed Black (4) Aleida Denim Lightweight Blazer - ON SALE O…" at bounding box center [517, 537] width 836 height 114
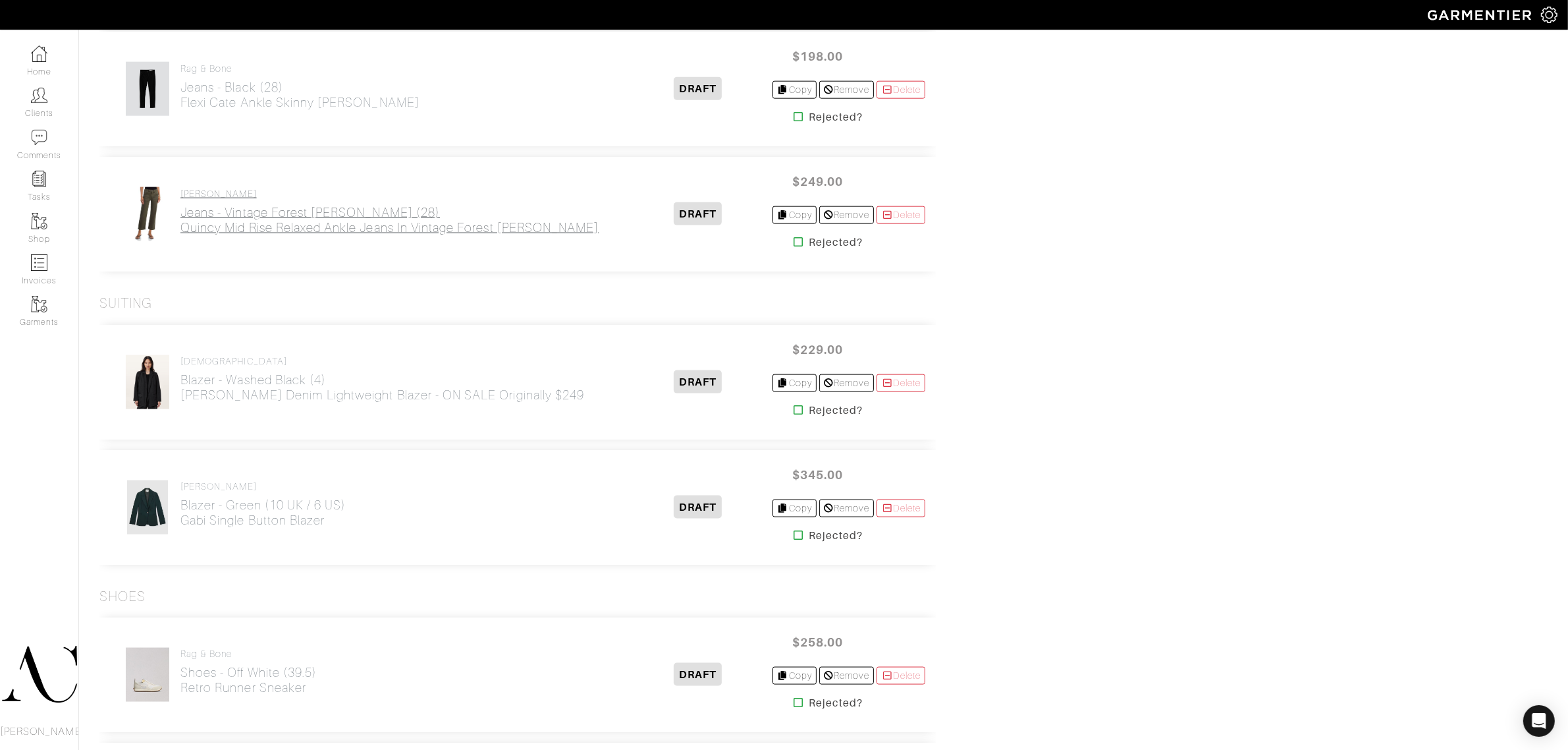
scroll to position [2142, 0]
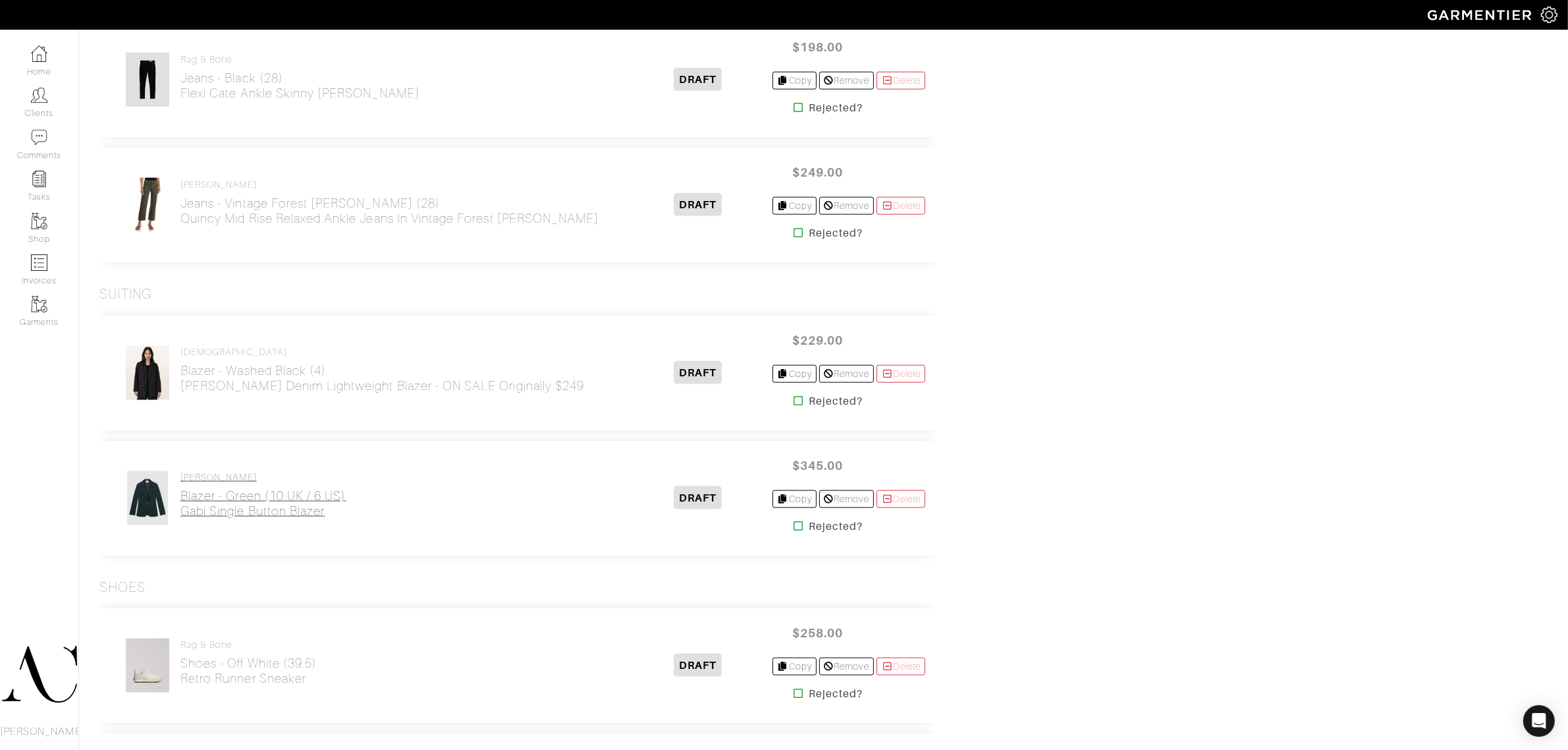
drag, startPoint x: 365, startPoint y: 535, endPoint x: 183, endPoint y: 521, distance: 182.5
click at [183, 521] on div "REISS Blazer - Green (10 UK / 6 US) Gabi Single Button Blazer DRAFT $345.00 Cop…" at bounding box center [517, 498] width 836 height 114
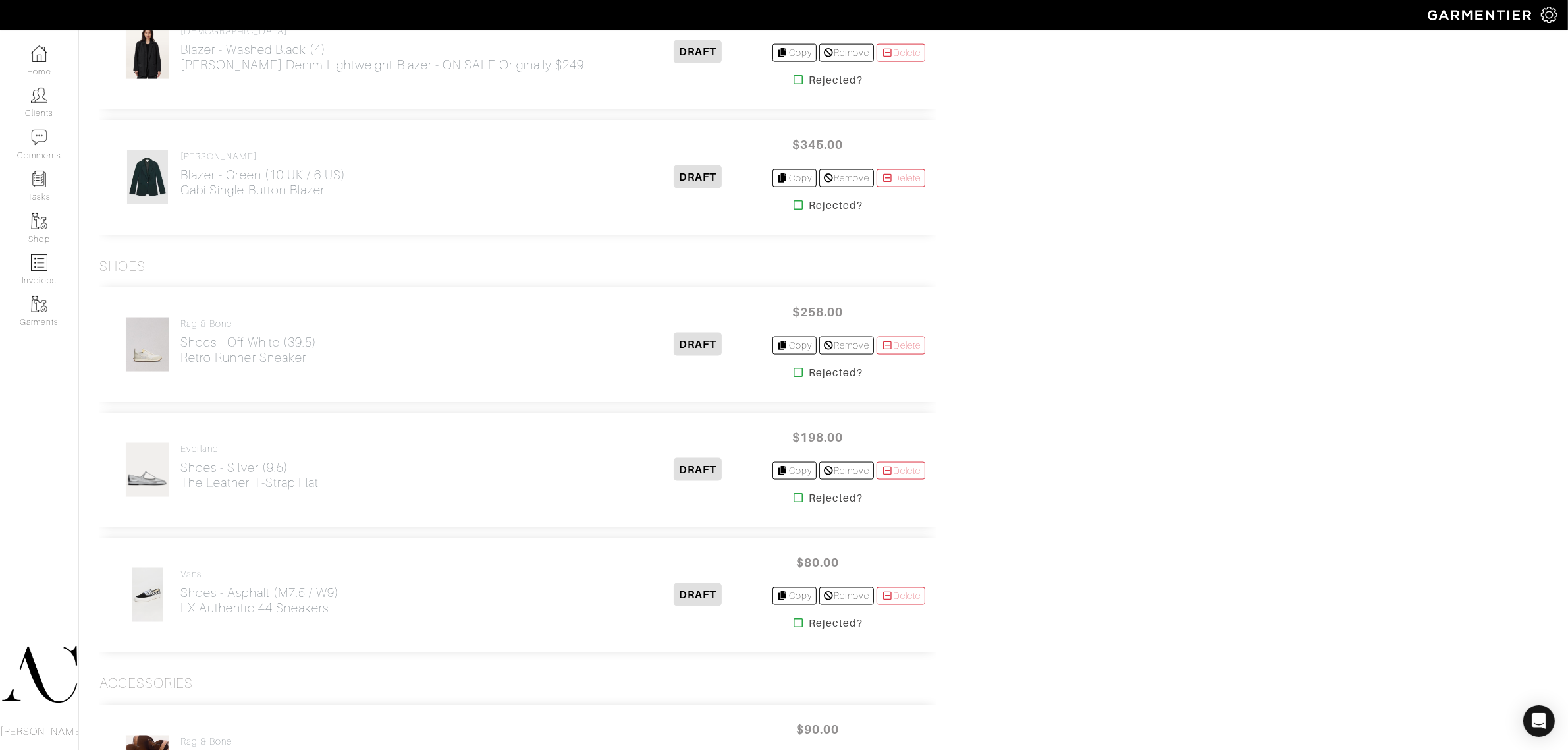
scroll to position [2471, 0]
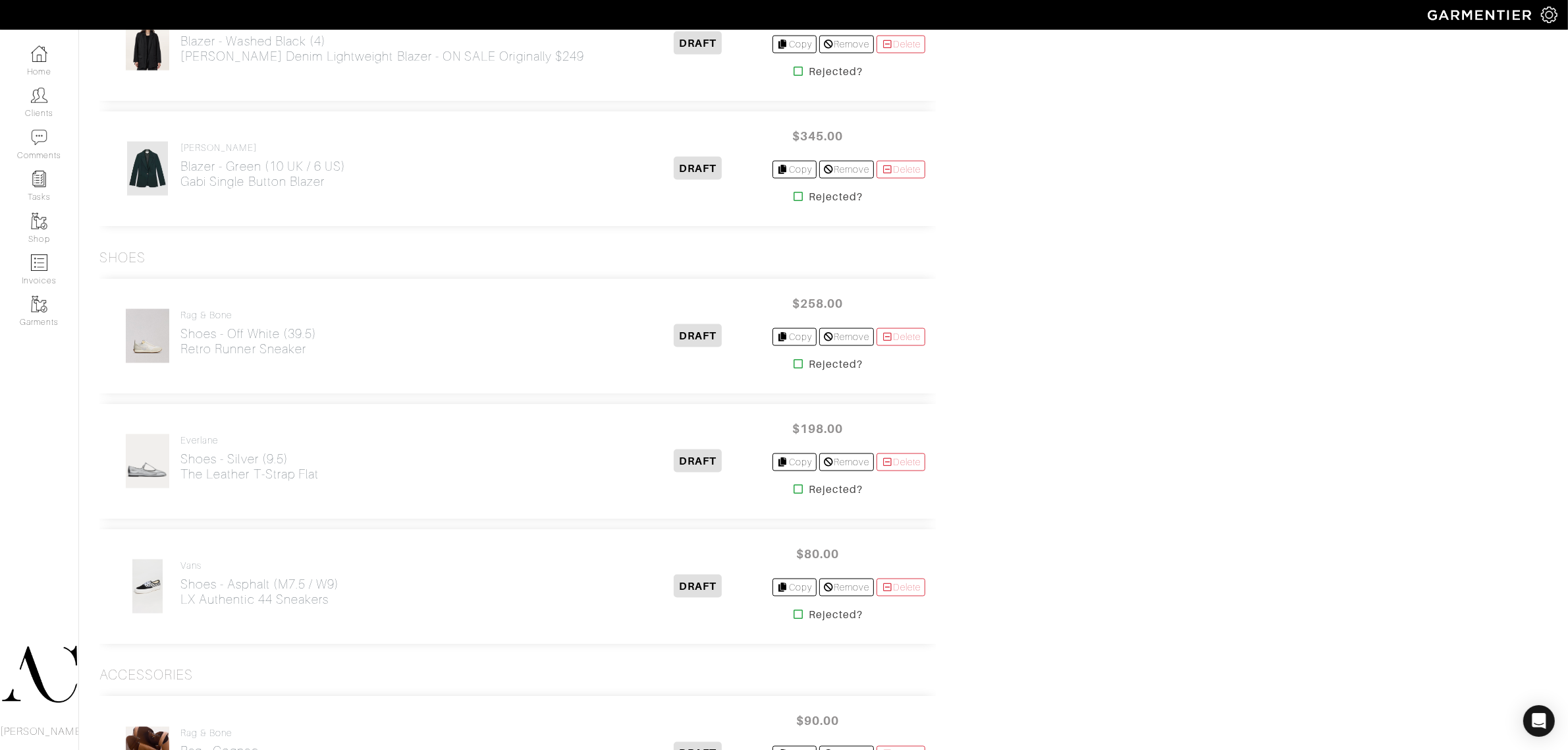
drag, startPoint x: 327, startPoint y: 370, endPoint x: 183, endPoint y: 362, distance: 144.2
click at [183, 362] on div "Rag & Bone Shoes - Off White (39.5) Retro Runner Sneaker DRAFT $258.00 Copy Rem…" at bounding box center [517, 336] width 836 height 114
drag, startPoint x: 340, startPoint y: 489, endPoint x: 181, endPoint y: 483, distance: 159.1
click at [181, 483] on div "Everlane Shoes - Silver (9.5) The Leather T-Strap Flat" at bounding box center [371, 461] width 523 height 55
drag, startPoint x: 347, startPoint y: 615, endPoint x: 181, endPoint y: 607, distance: 166.2
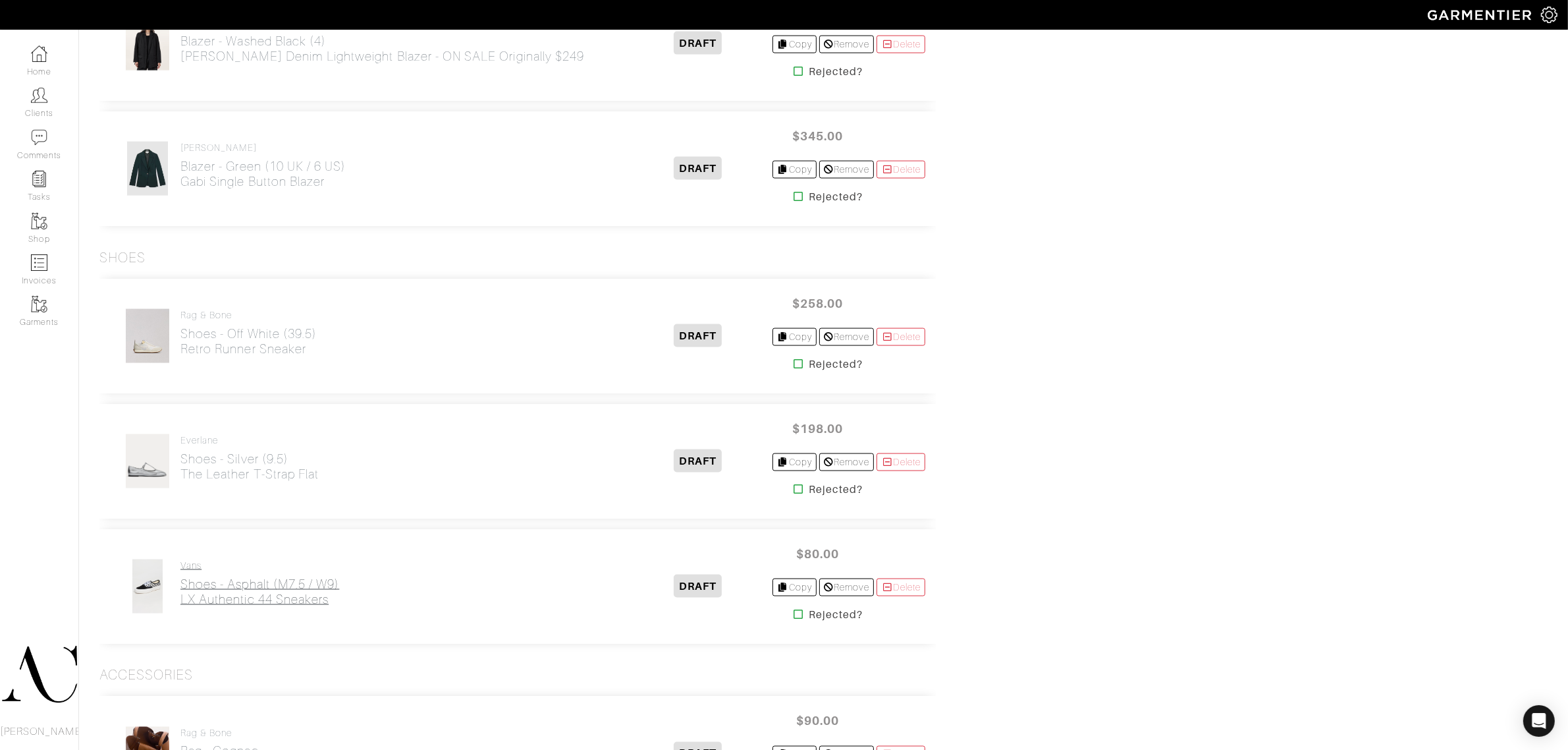
click at [181, 572] on div "Vans Shoes - Asphalt (M7.5 / W9) LX Authentic 44 Sneakers" at bounding box center [371, 586] width 523 height 55
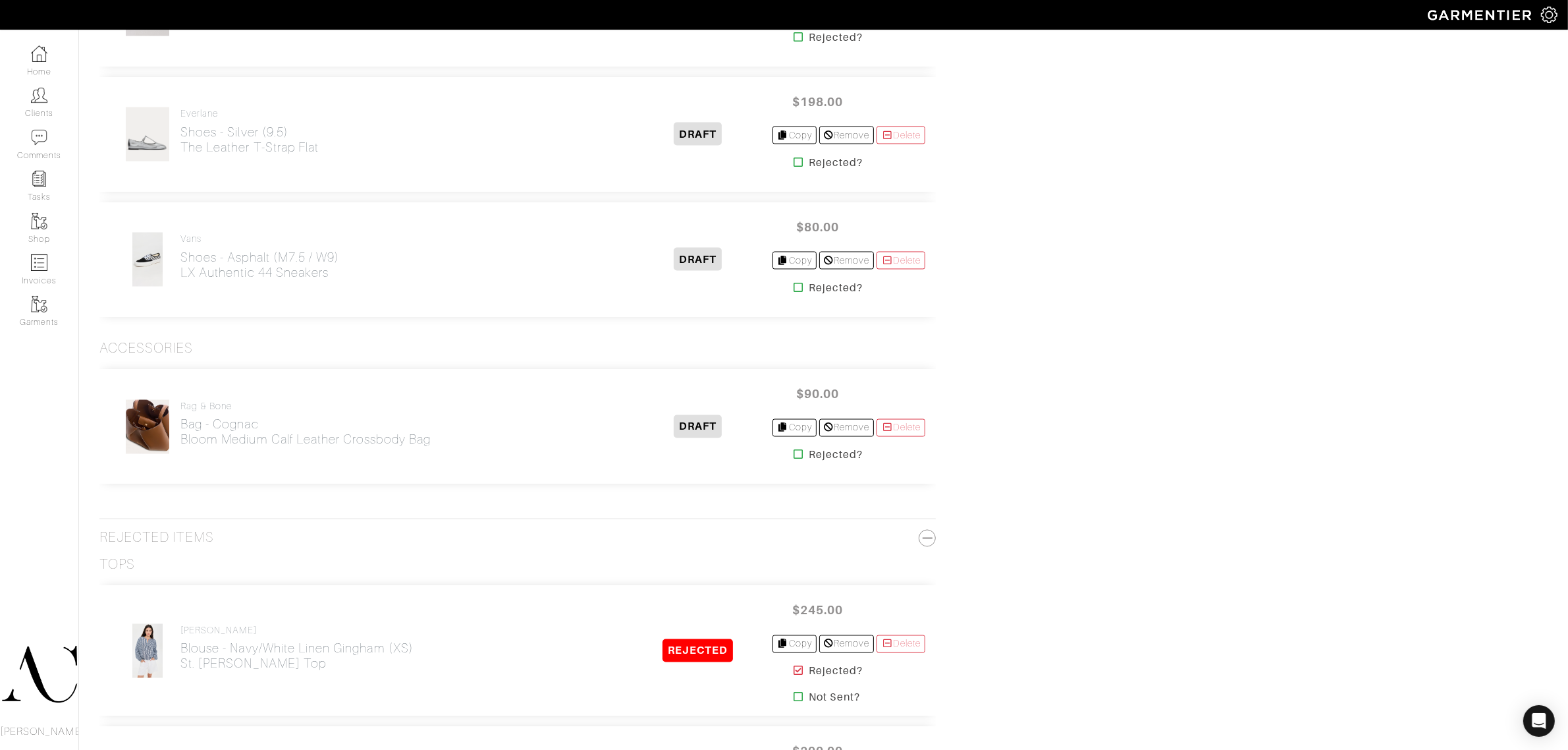
scroll to position [2801, 0]
drag, startPoint x: 455, startPoint y: 453, endPoint x: 182, endPoint y: 449, distance: 273.0
click at [182, 449] on div "rag & bone Bag - Cognac Bloom Medium Calf Leather Crossbody Bag" at bounding box center [371, 425] width 523 height 55
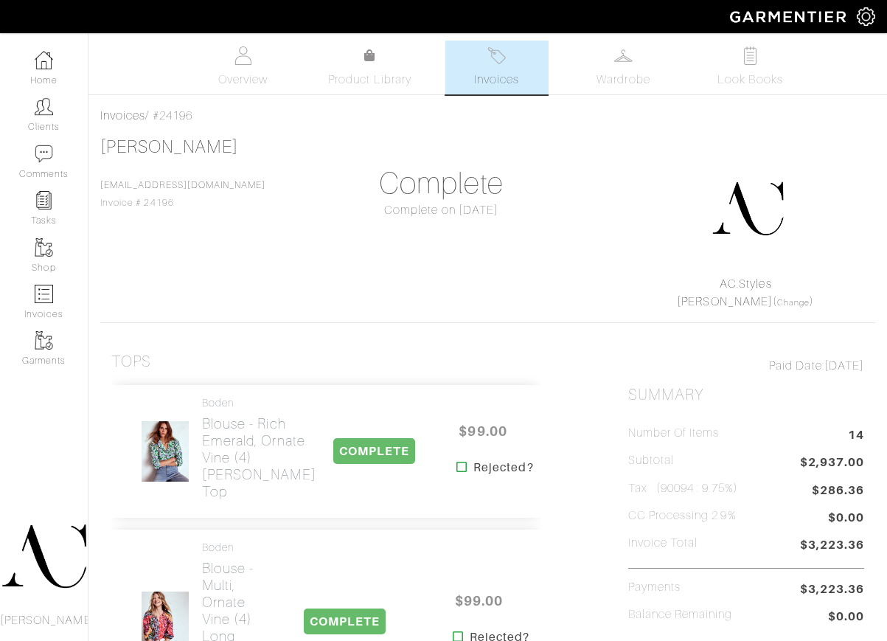
scroll to position [369, 0]
